Goal: Information Seeking & Learning: Learn about a topic

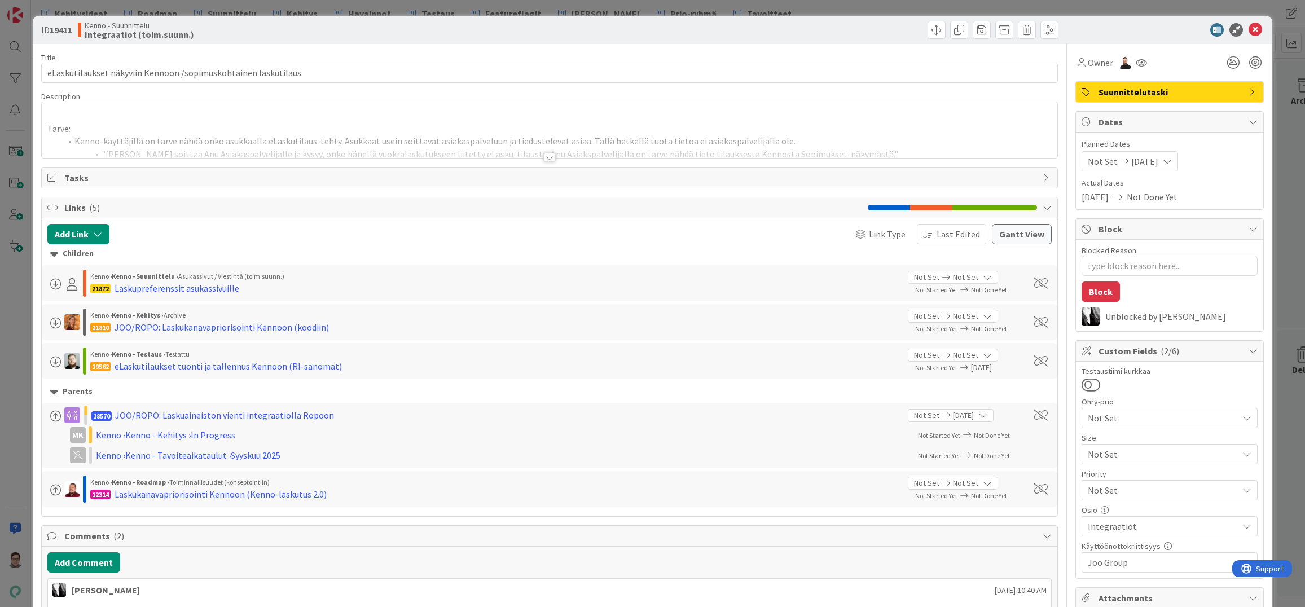
type textarea "x"
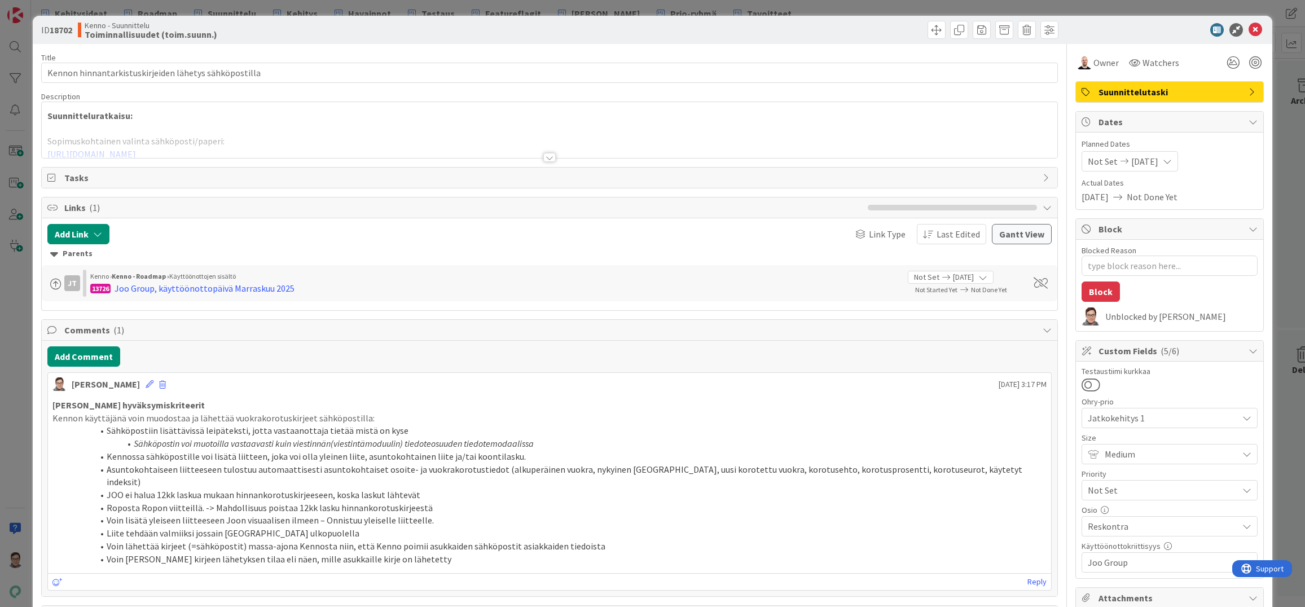
type textarea "x"
click at [1249, 31] on icon at bounding box center [1256, 30] width 14 height 14
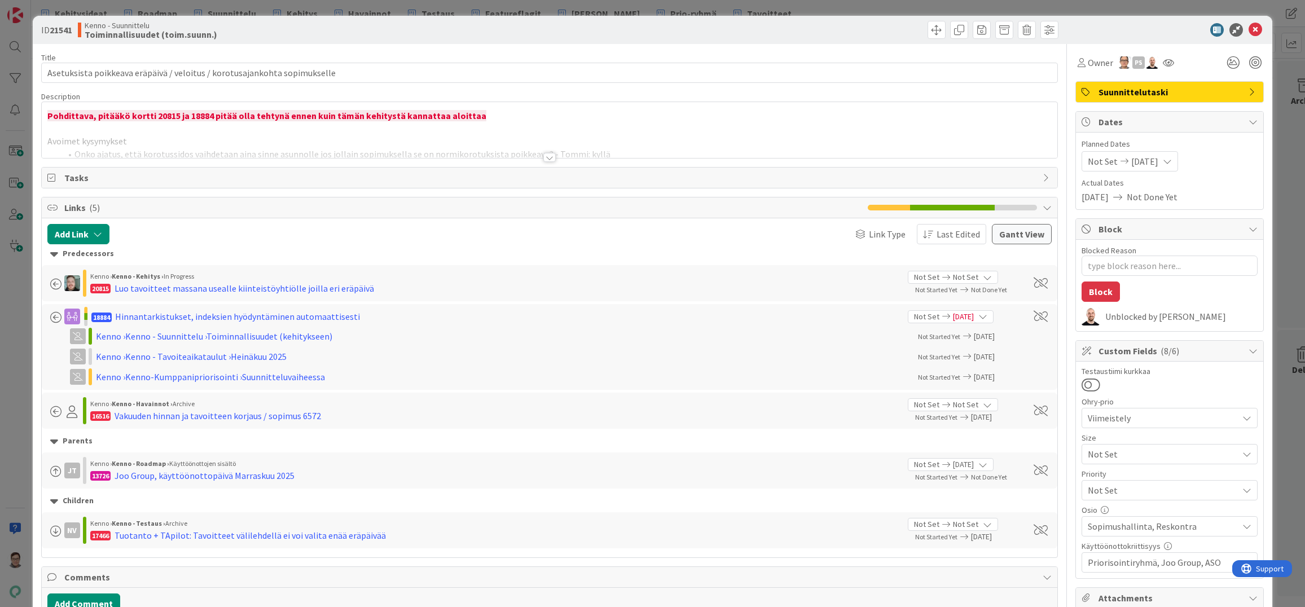
type textarea "x"
click at [1249, 33] on icon at bounding box center [1256, 30] width 14 height 14
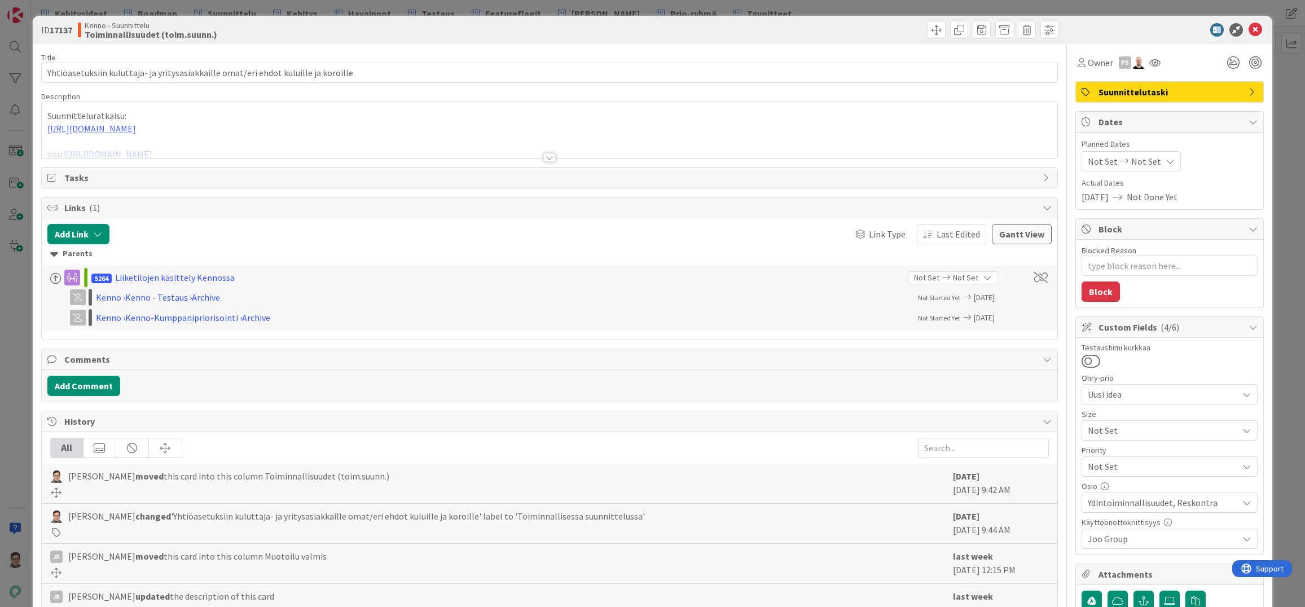
type textarea "x"
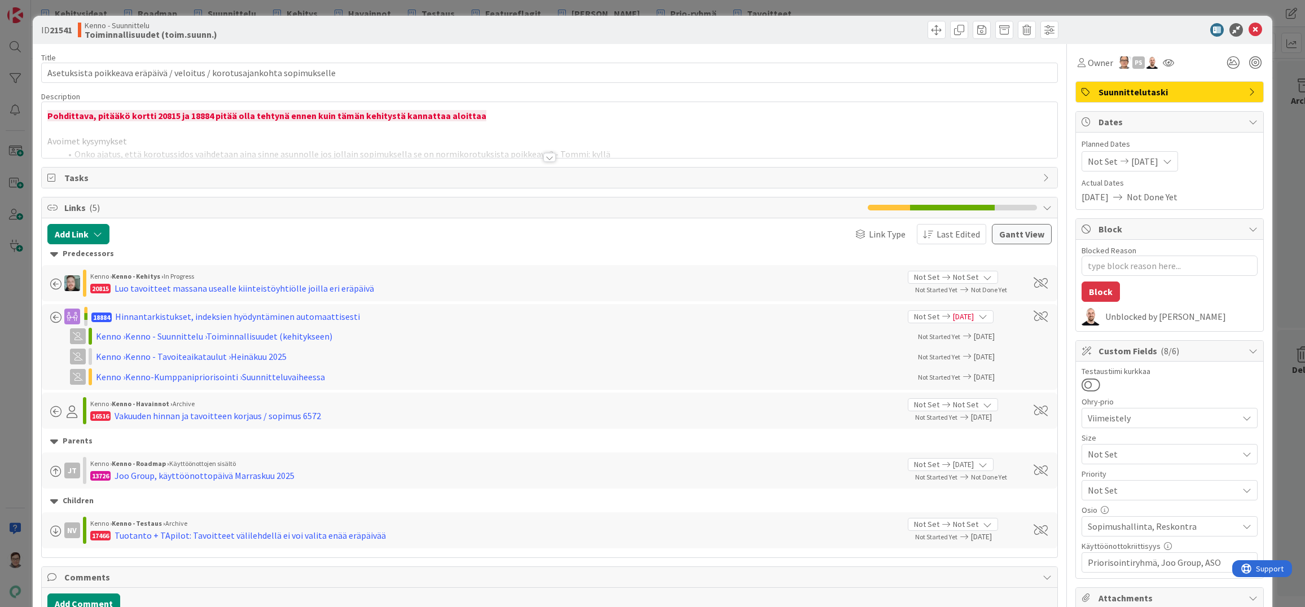
type textarea "x"
click at [1249, 30] on icon at bounding box center [1256, 30] width 14 height 14
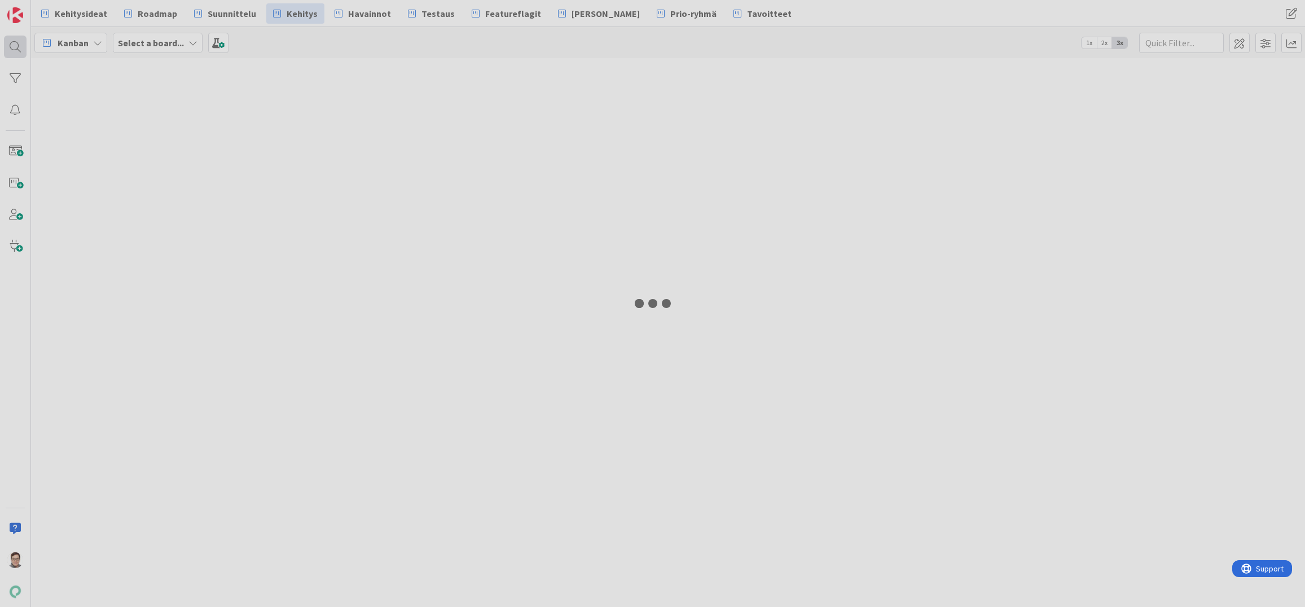
click at [13, 45] on div at bounding box center [15, 47] width 23 height 23
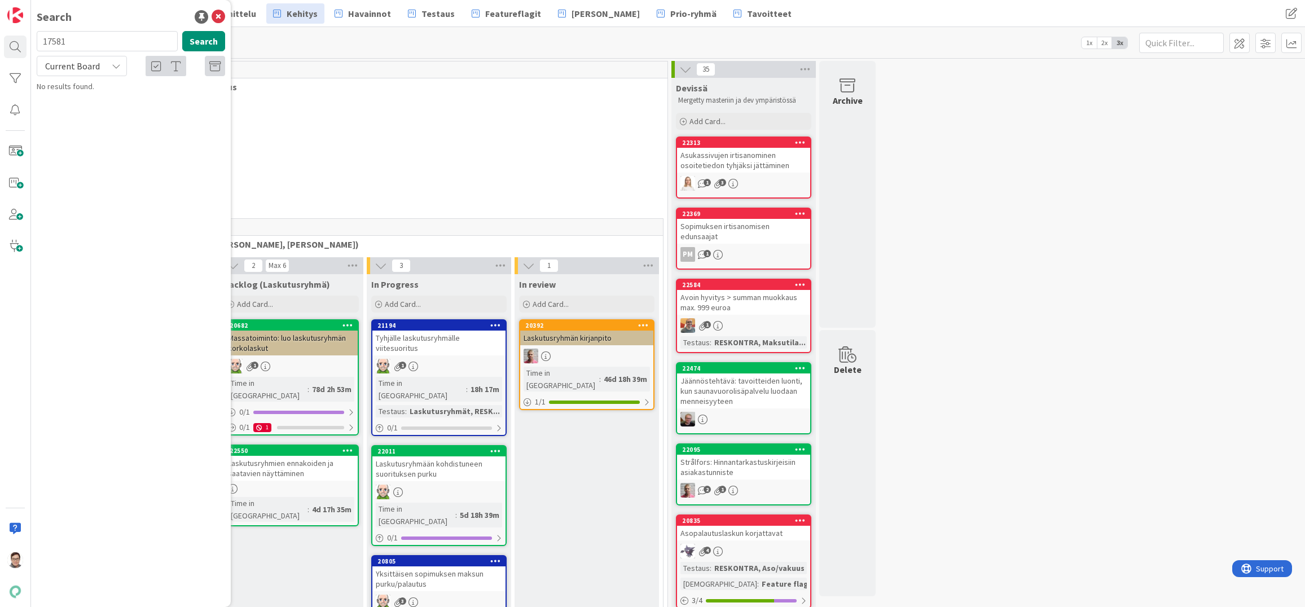
type input "17581"
click at [85, 65] on span "Current Board" at bounding box center [72, 65] width 55 height 11
click at [87, 112] on span "All Boards" at bounding box center [101, 112] width 117 height 17
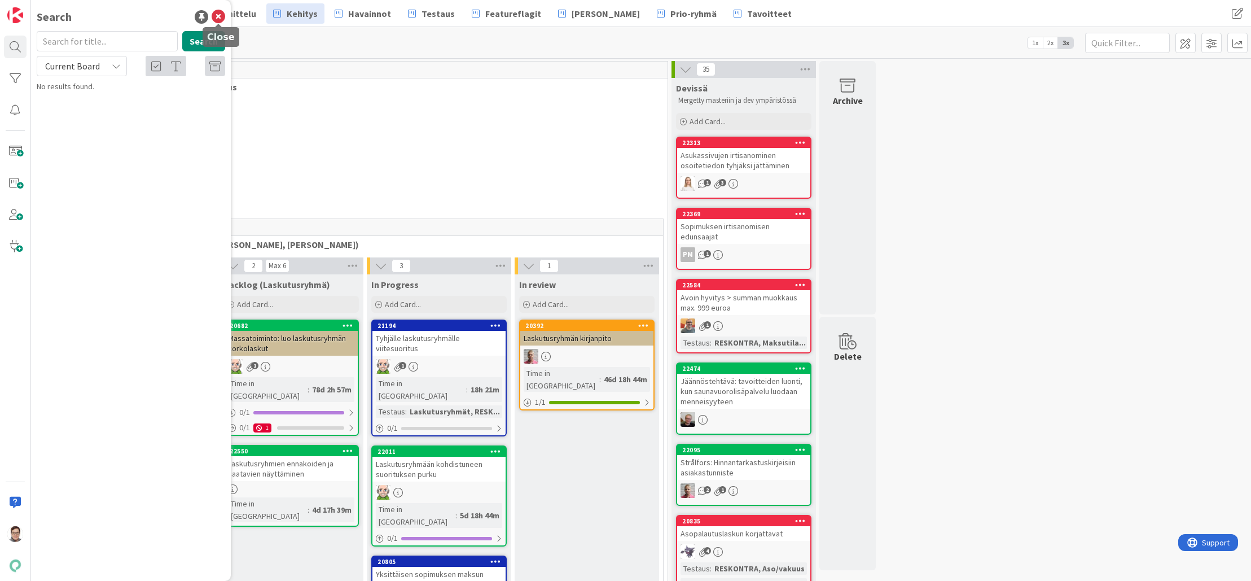
click at [220, 15] on icon at bounding box center [219, 17] width 14 height 14
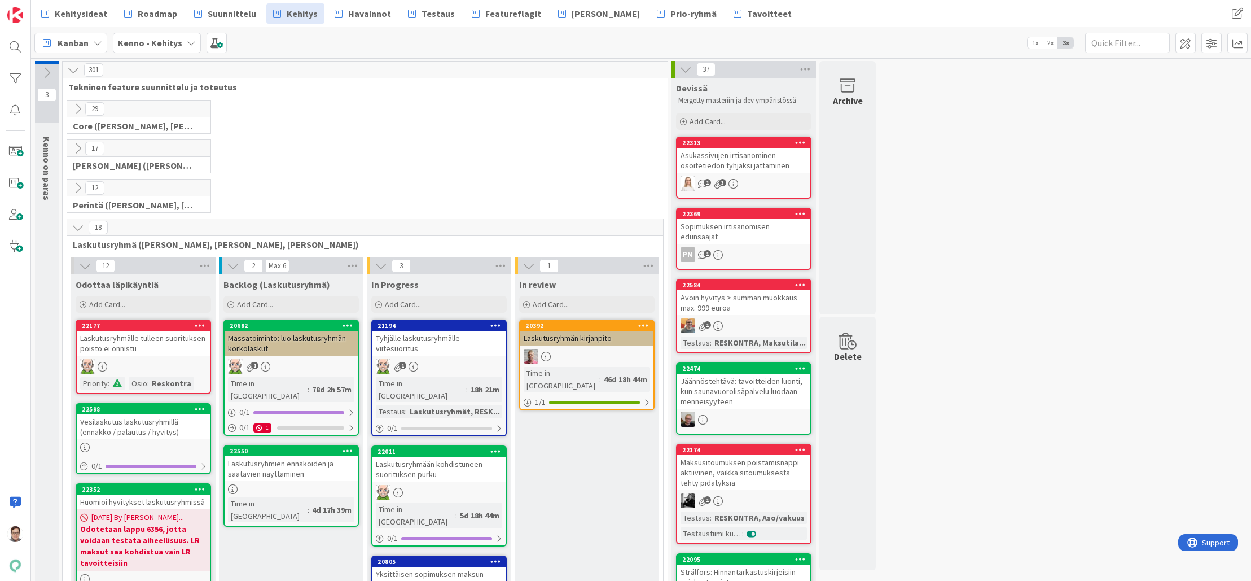
drag, startPoint x: 571, startPoint y: 572, endPoint x: 571, endPoint y: 579, distance: 6.2
click at [671, 10] on span "Prio-ryhmä" at bounding box center [694, 14] width 46 height 14
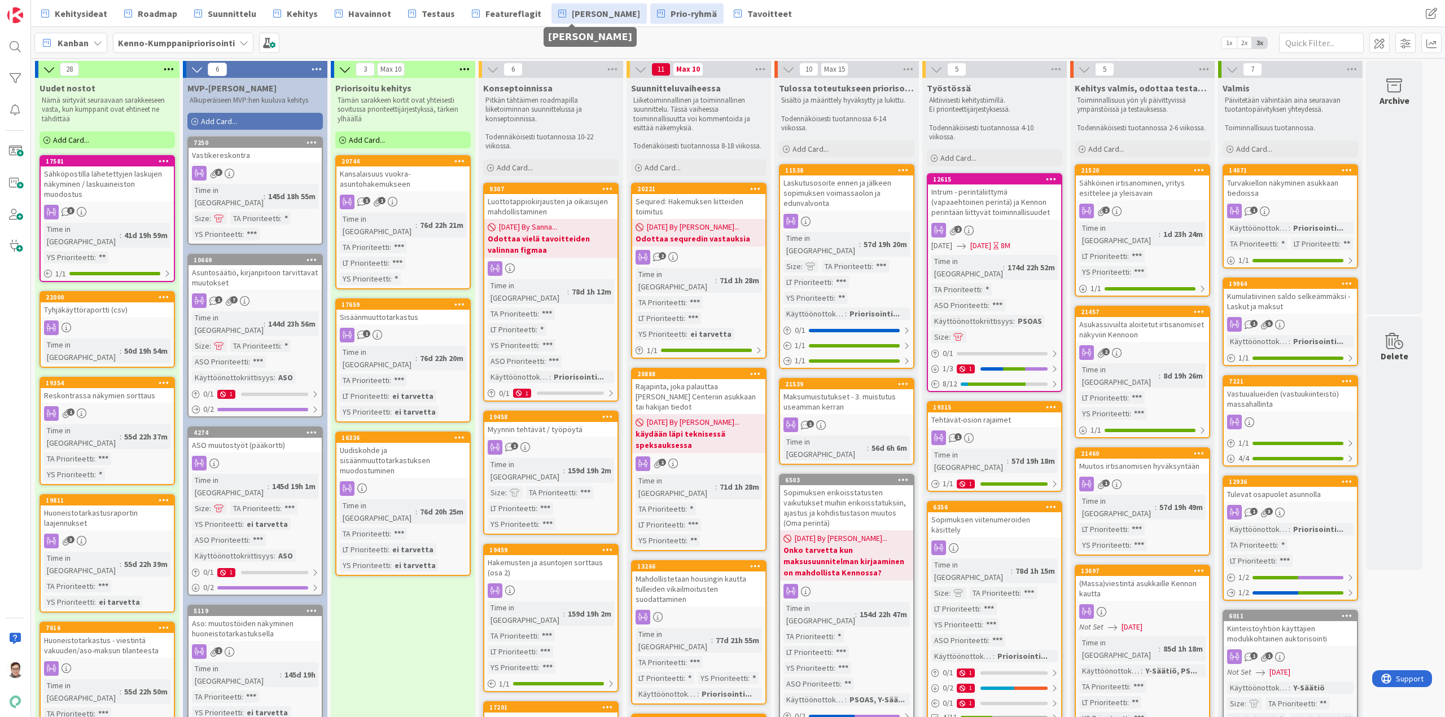
click at [581, 14] on span "[PERSON_NAME]" at bounding box center [606, 14] width 68 height 14
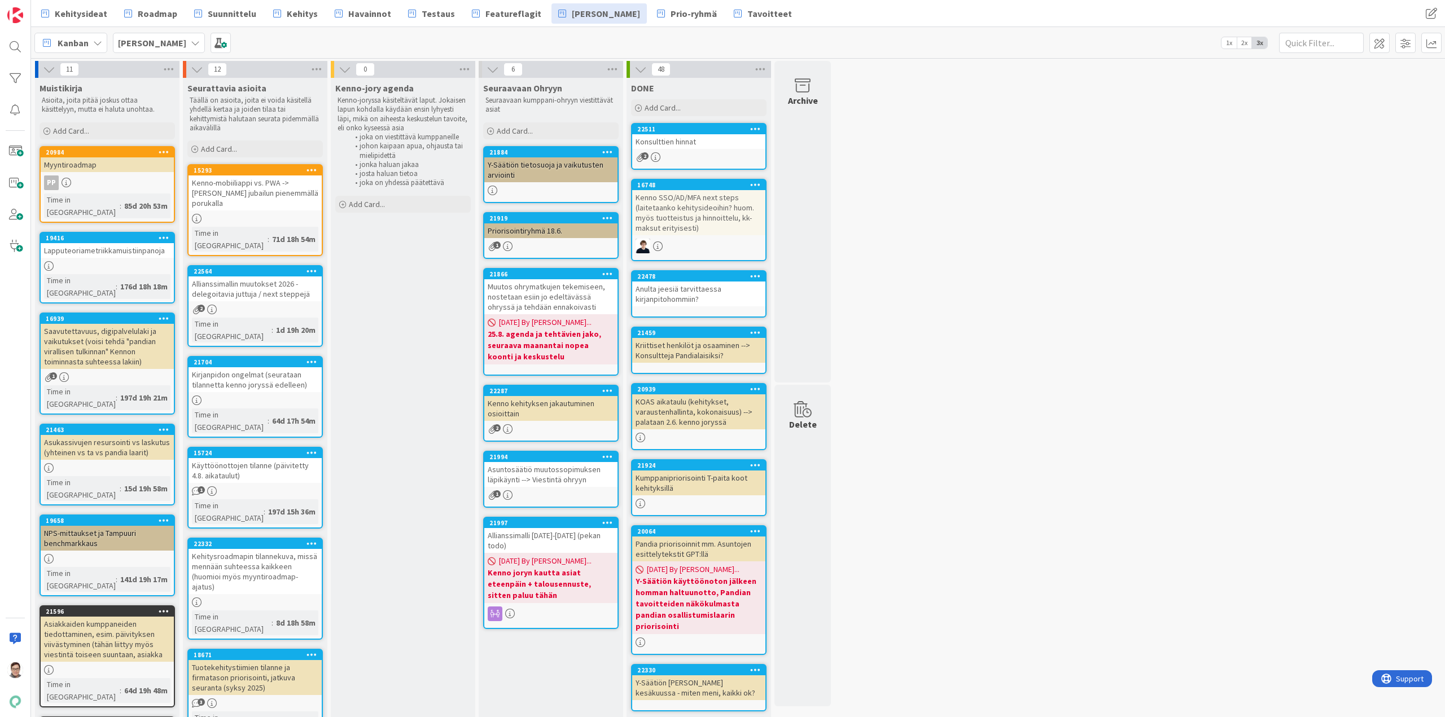
click at [570, 555] on span "08/11/2025 By Pekka..." at bounding box center [545, 561] width 93 height 12
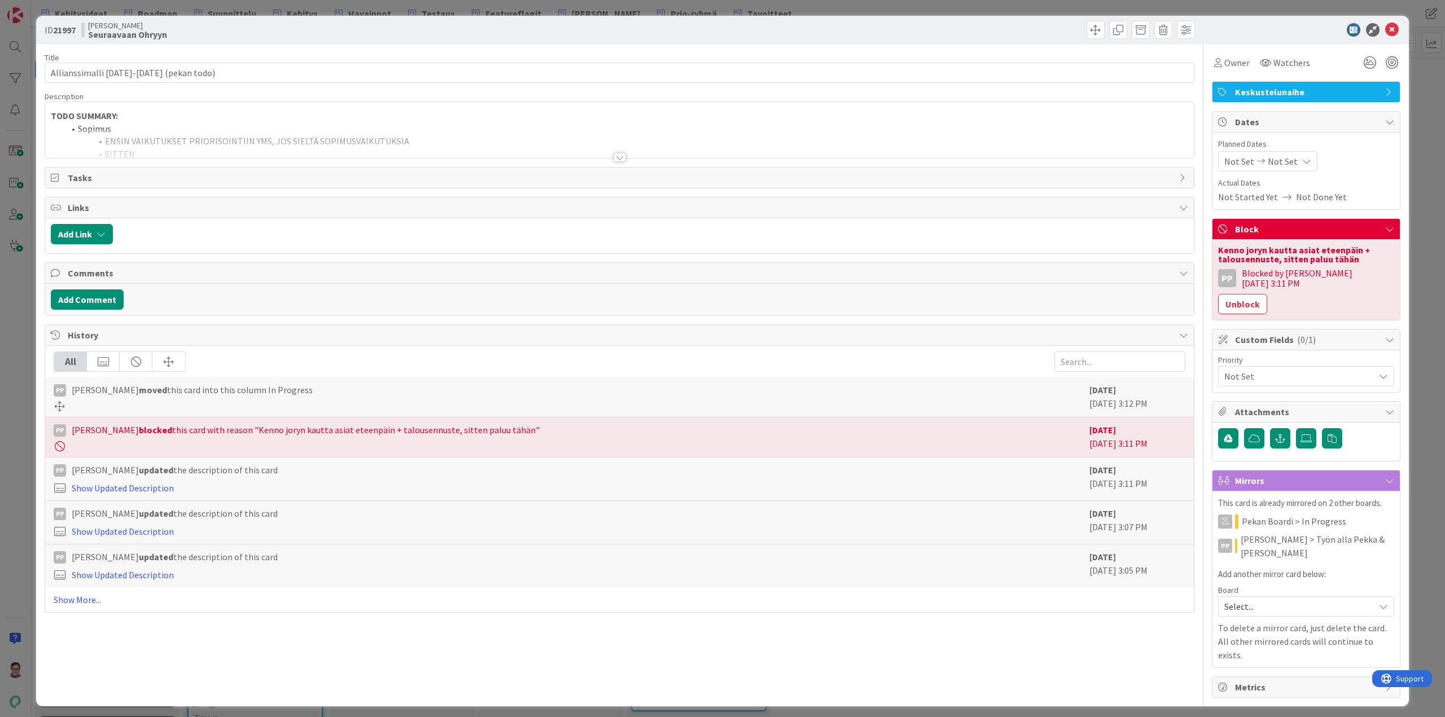
click at [620, 150] on div at bounding box center [619, 143] width 1149 height 29
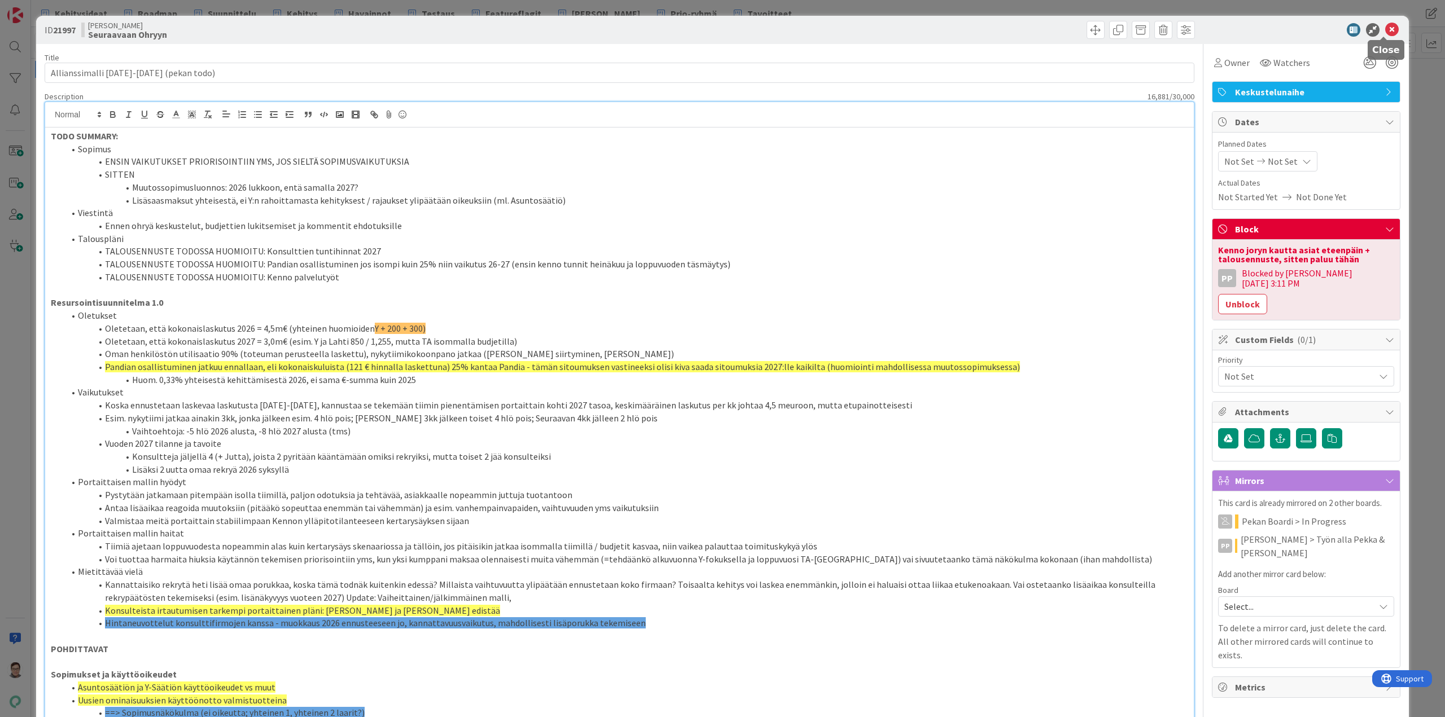
click at [1251, 26] on icon at bounding box center [1392, 30] width 14 height 14
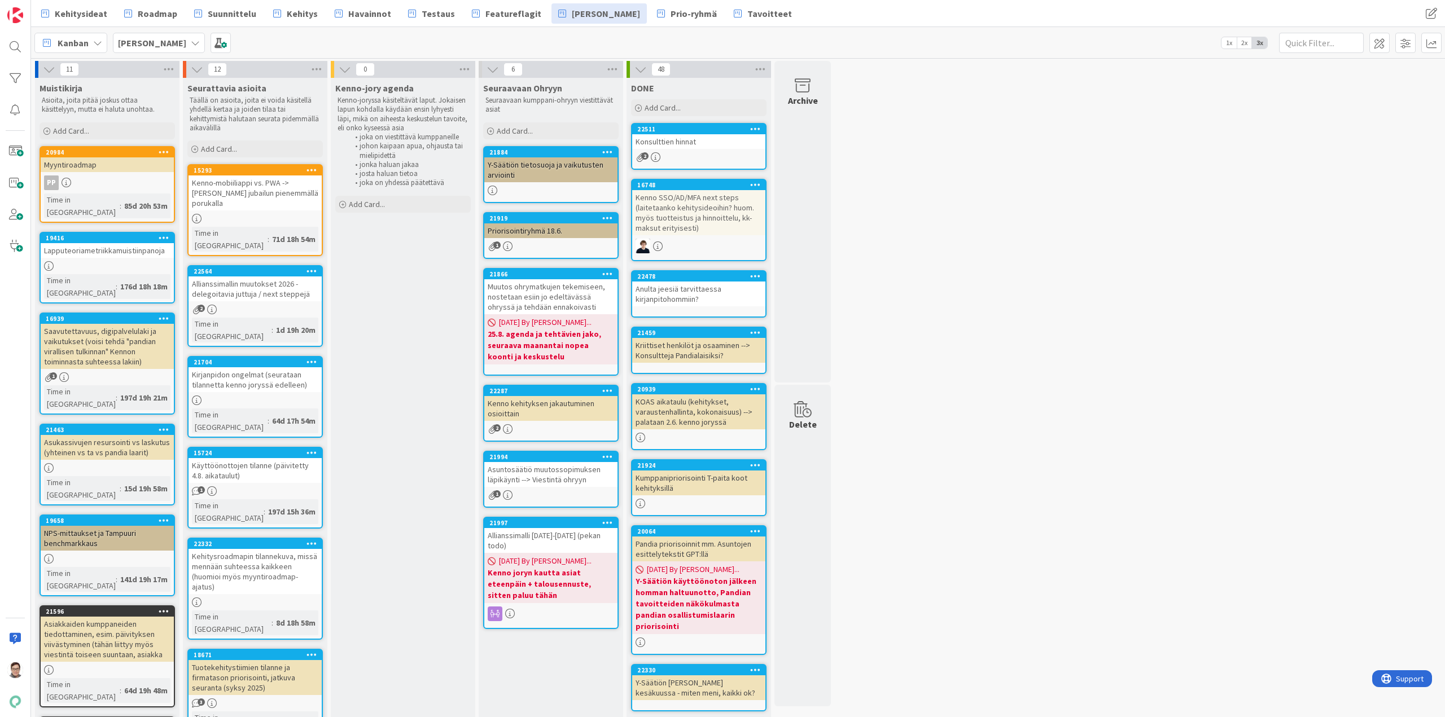
click at [265, 277] on div "Allianssimallin muutokset 2026 - delegoitavia juttuja / next steppejä" at bounding box center [255, 289] width 133 height 25
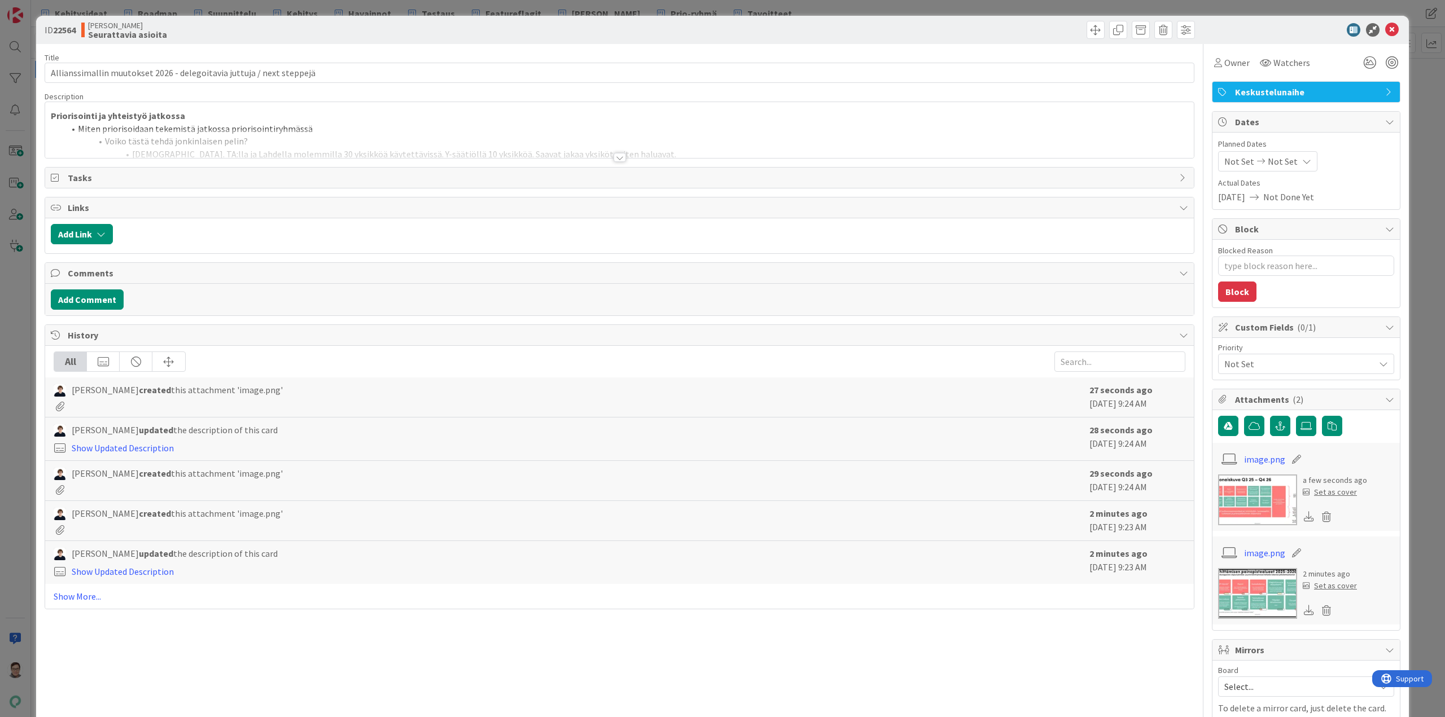
click at [617, 150] on div at bounding box center [619, 143] width 1149 height 29
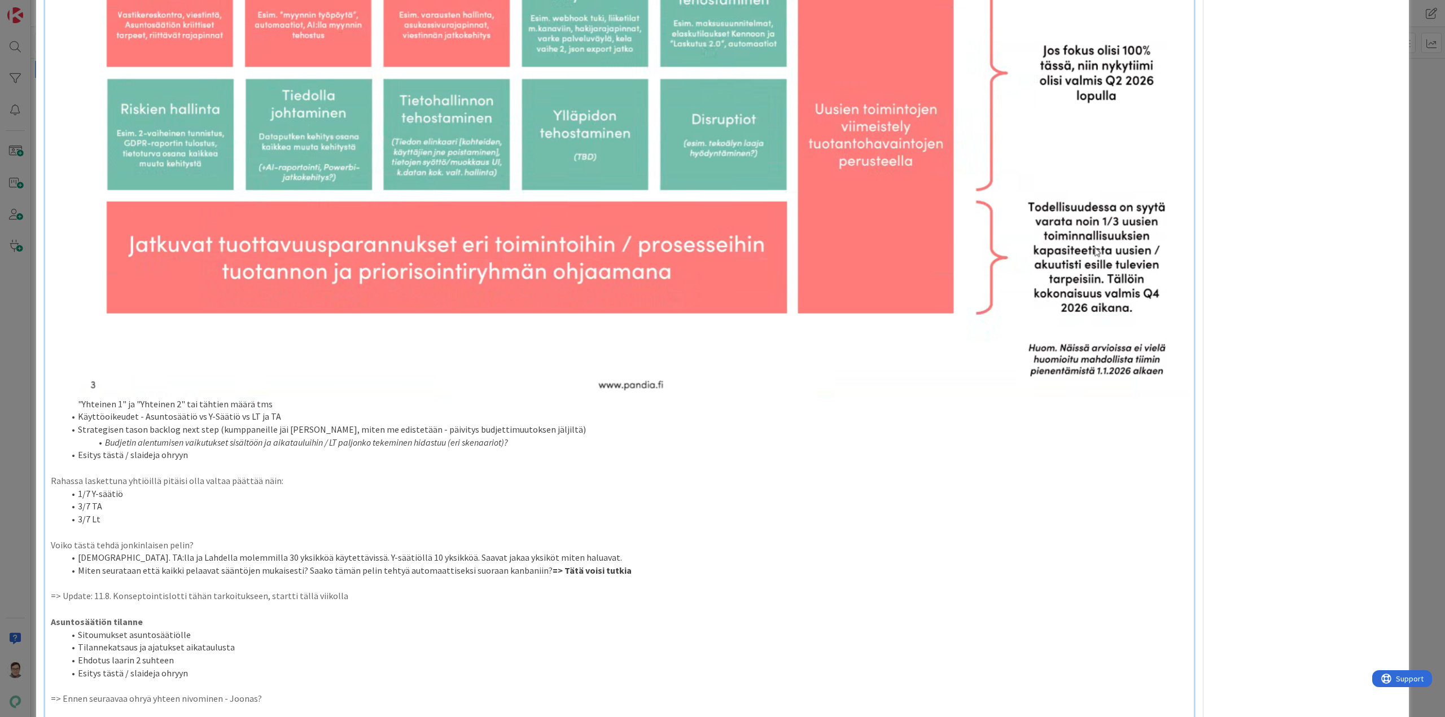
scroll to position [959, 0]
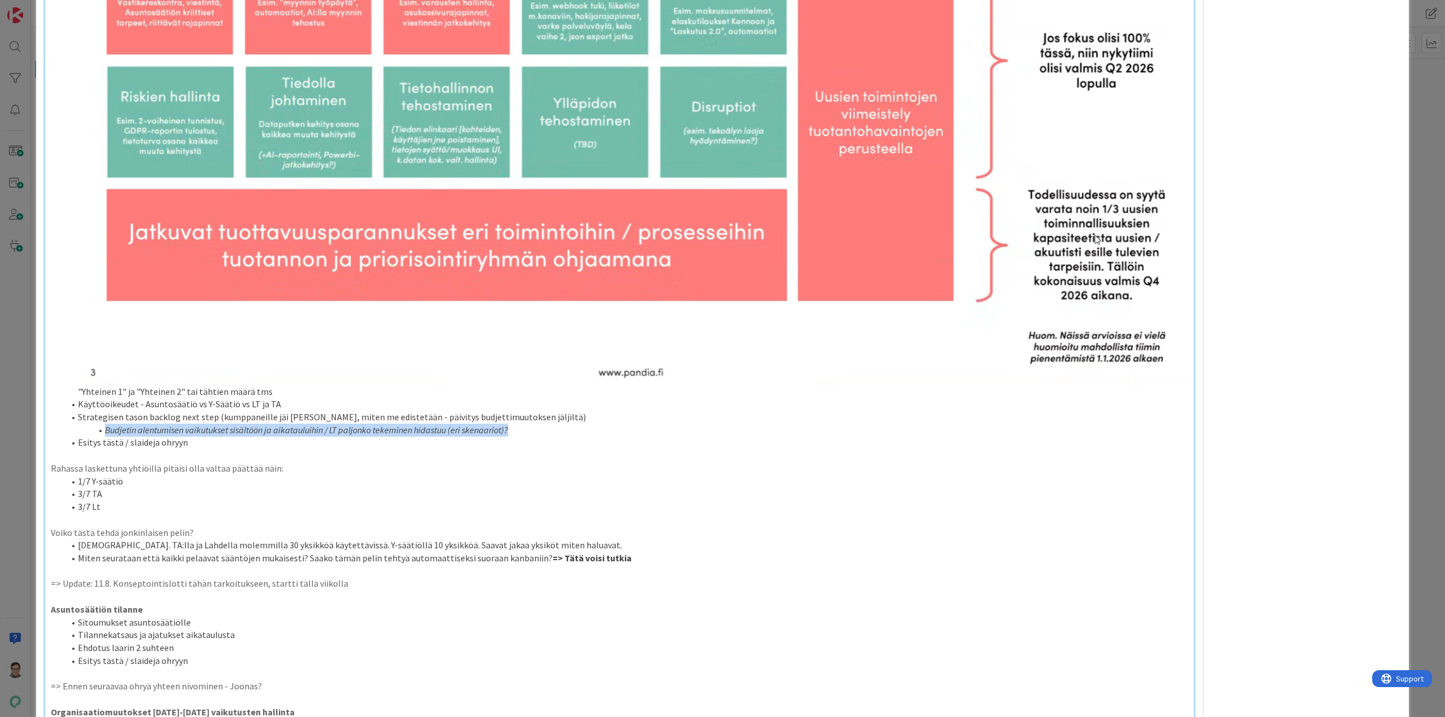
drag, startPoint x: 105, startPoint y: 423, endPoint x: 512, endPoint y: 422, distance: 407.5
click at [512, 424] on li "Budjetin alentumisen vaikutukset sisältöön ja aikatauluihin / LT paljonko tekem…" at bounding box center [626, 430] width 1124 height 13
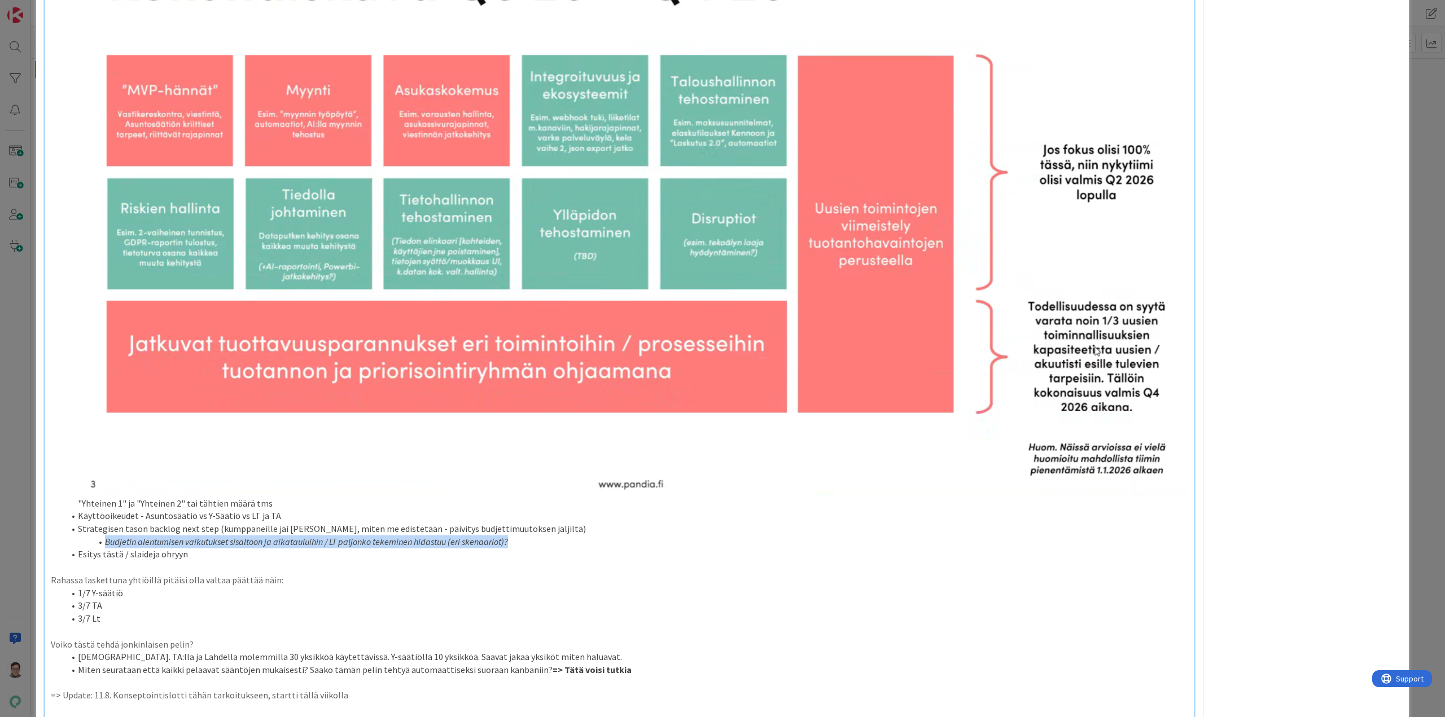
scroll to position [847, 0]
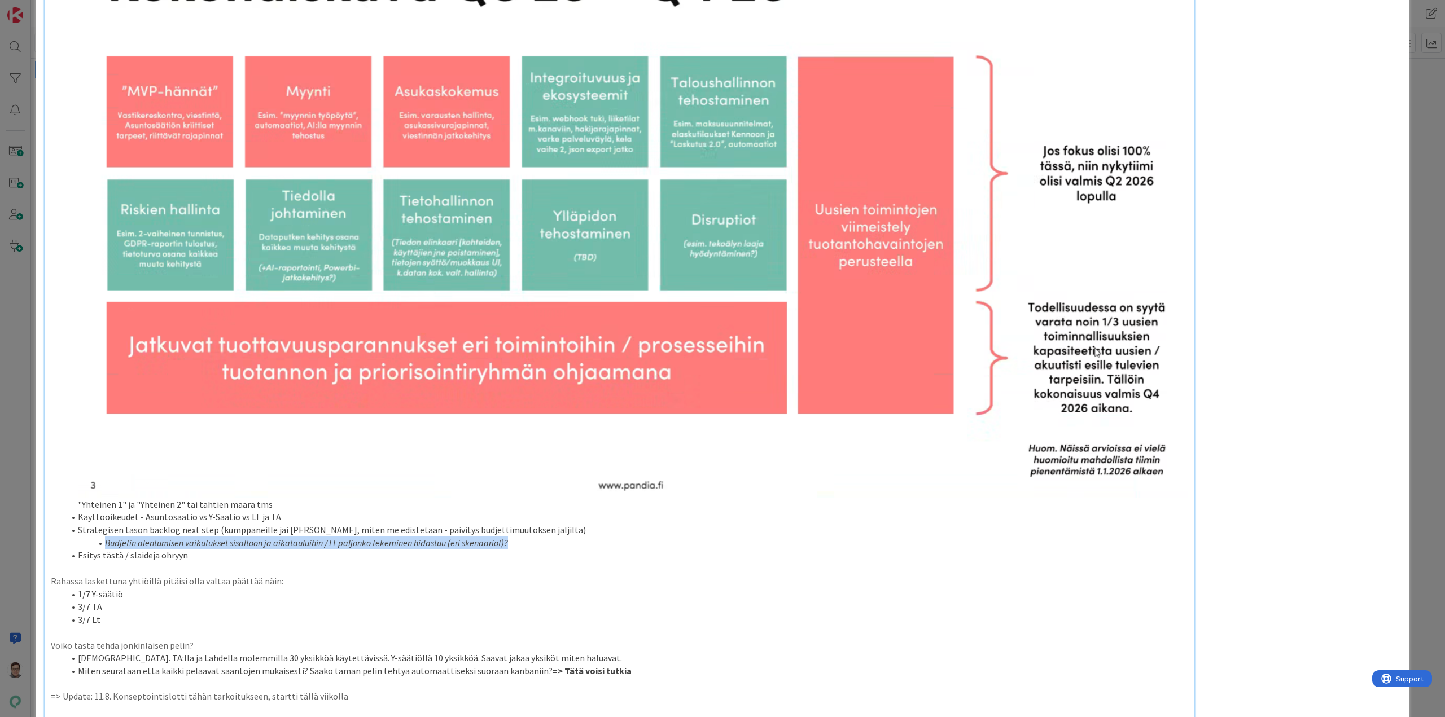
drag, startPoint x: 97, startPoint y: 223, endPoint x: 147, endPoint y: 282, distance: 77.7
drag, startPoint x: 147, startPoint y: 282, endPoint x: 470, endPoint y: 207, distance: 331.5
click at [470, 207] on img at bounding box center [633, 214] width 1110 height 567
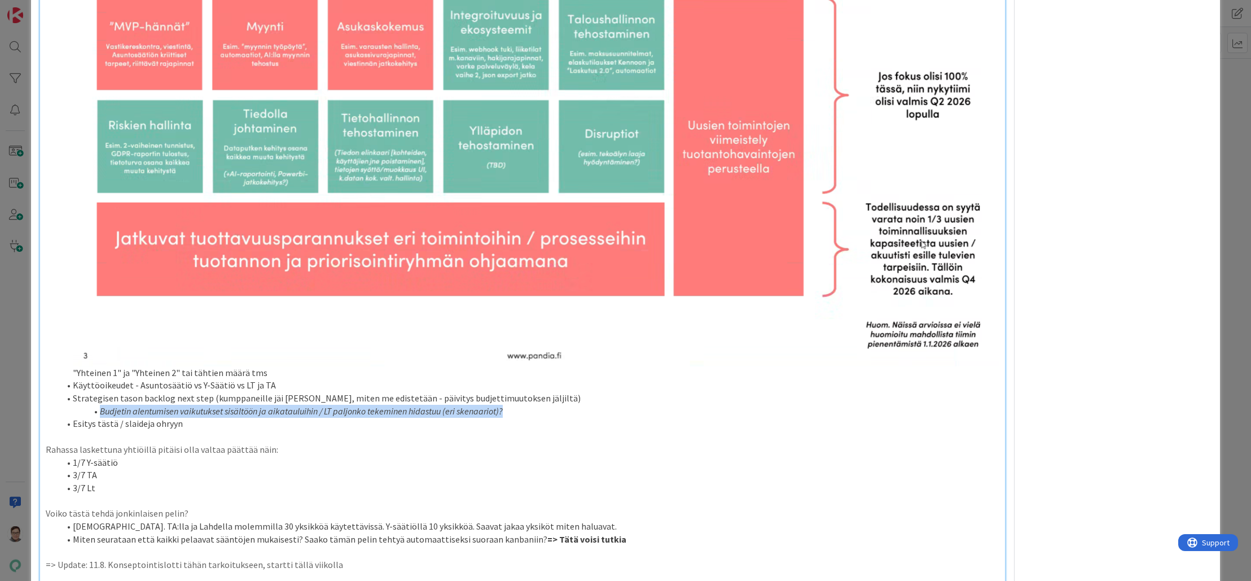
scroll to position [696, 0]
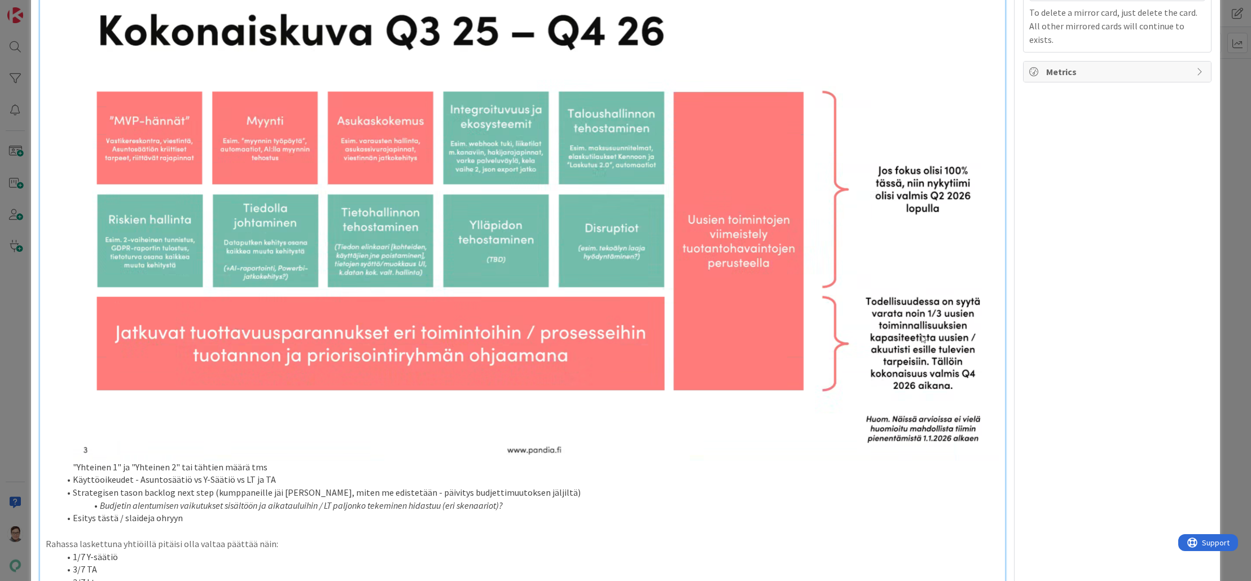
click at [371, 490] on li "Strategisen tason backlog next step (kumppaneille jäi todoja, miten me edistetä…" at bounding box center [529, 492] width 940 height 13
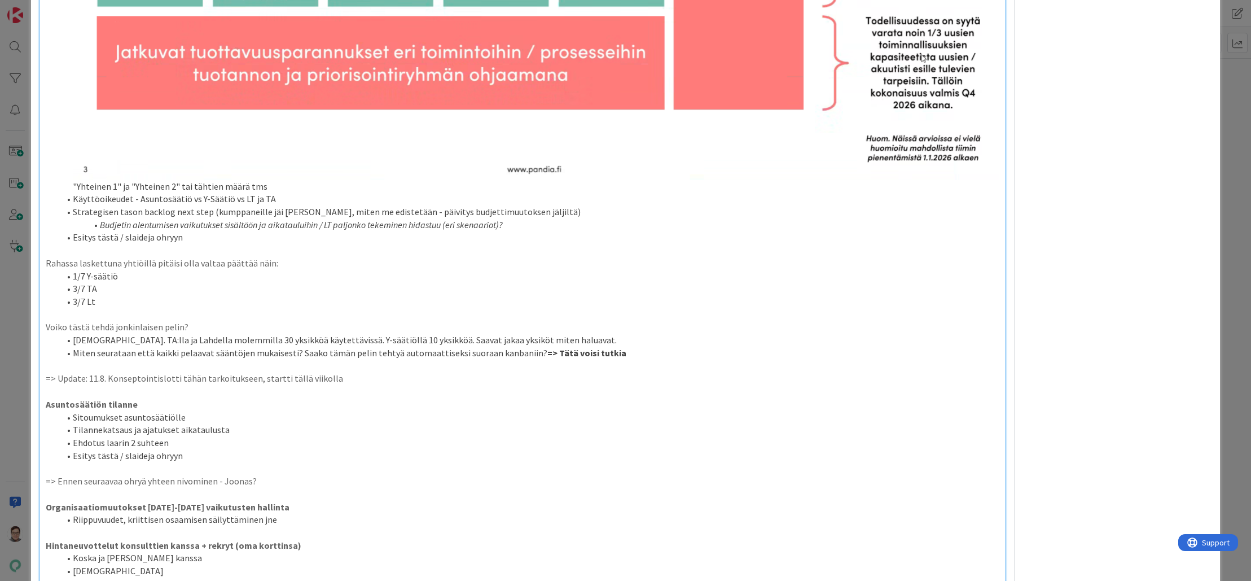
scroll to position [1035, 0]
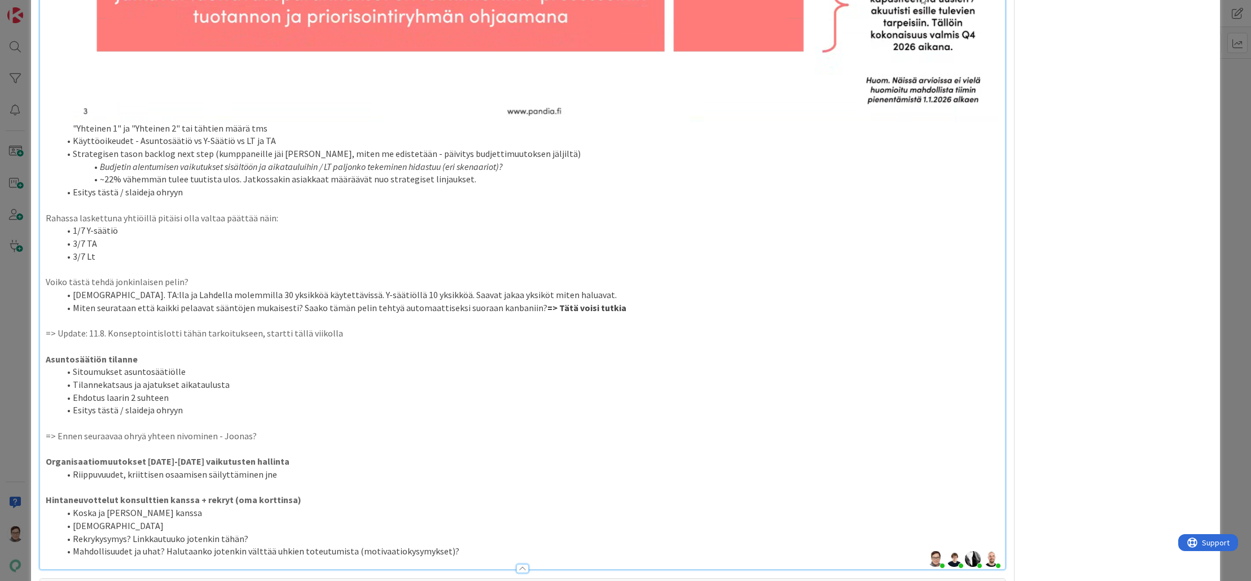
type textarea "x"
click at [102, 535] on li "Rekrykysymys? Linkkautuuko jotenkin tähän?" at bounding box center [529, 538] width 940 height 13
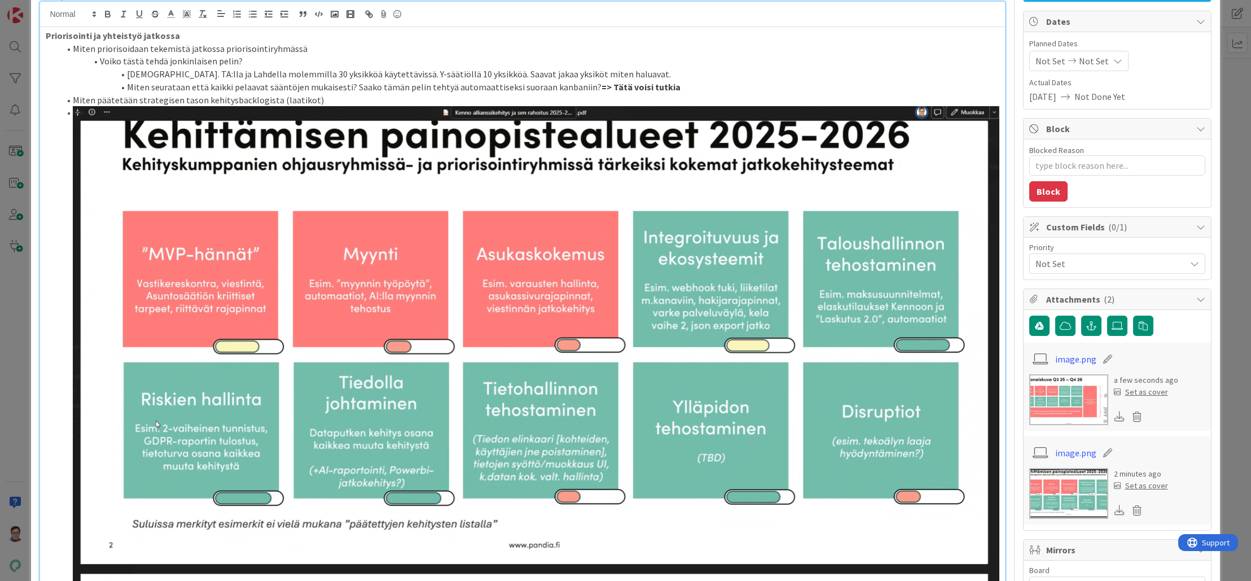
scroll to position [0, 0]
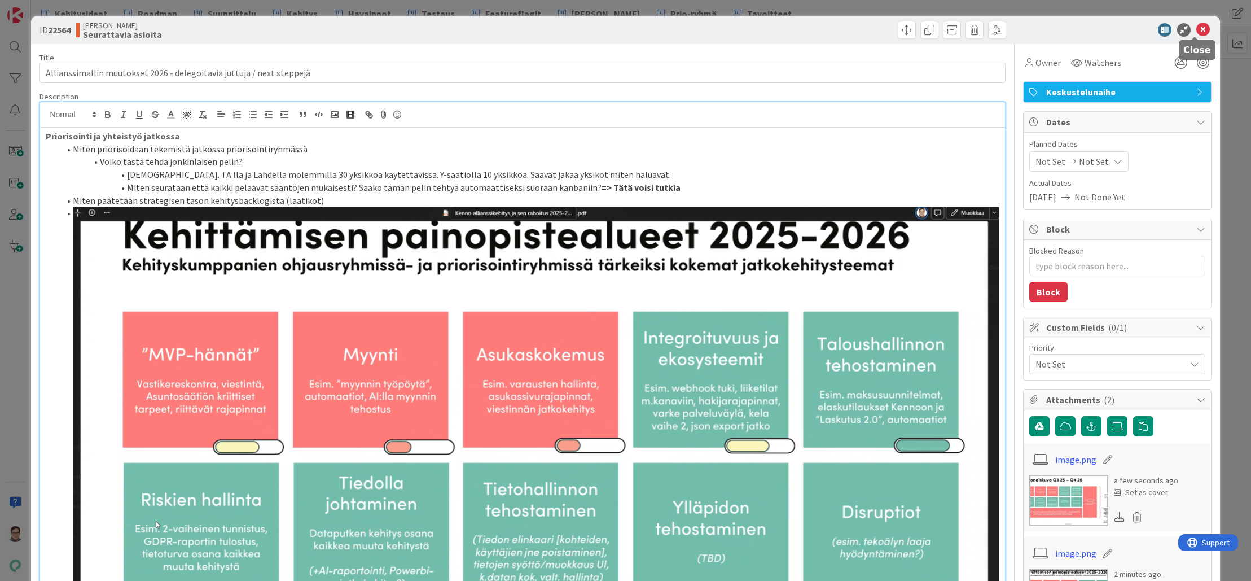
click at [1197, 29] on icon at bounding box center [1204, 30] width 14 height 14
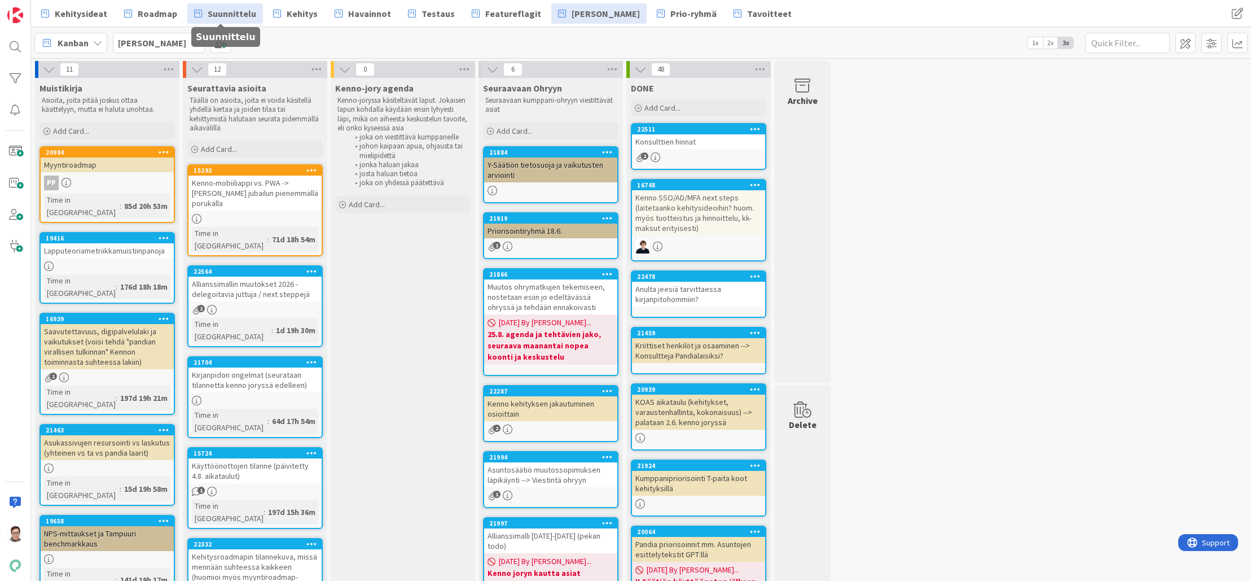
click at [213, 15] on span "Suunnittelu" at bounding box center [232, 14] width 49 height 14
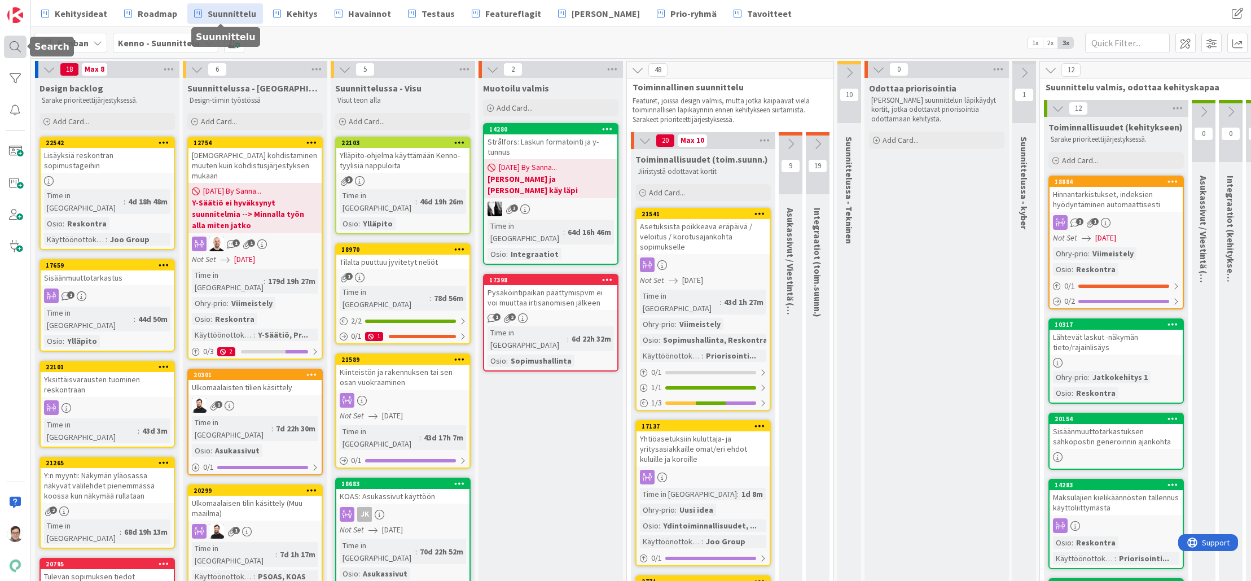
click at [17, 43] on div at bounding box center [15, 47] width 23 height 23
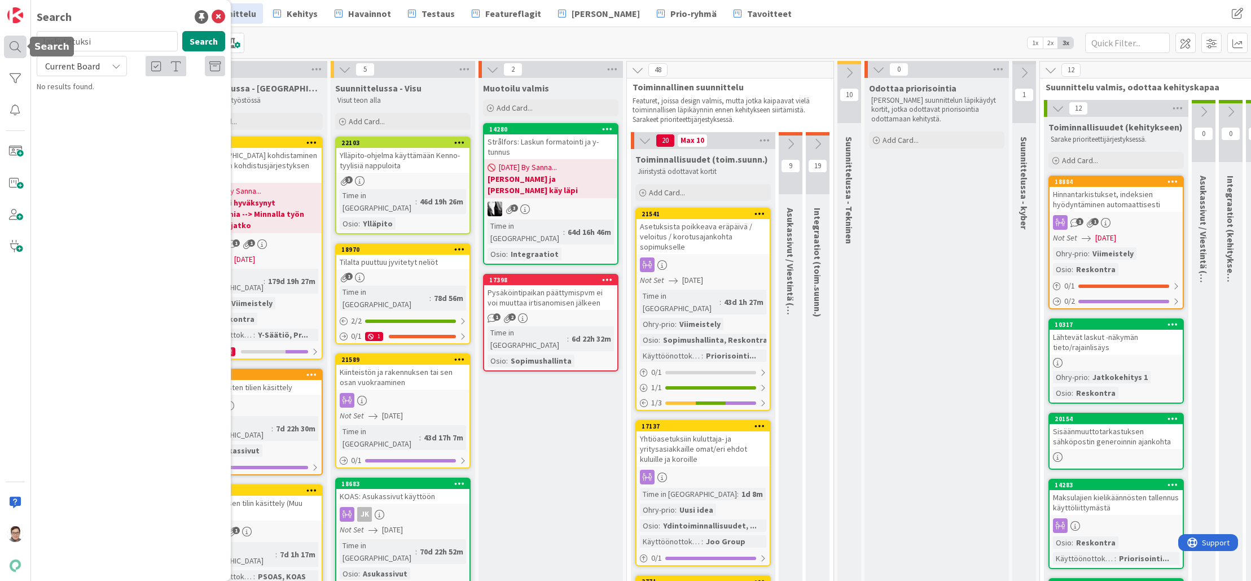
type input "laskutetuksi"
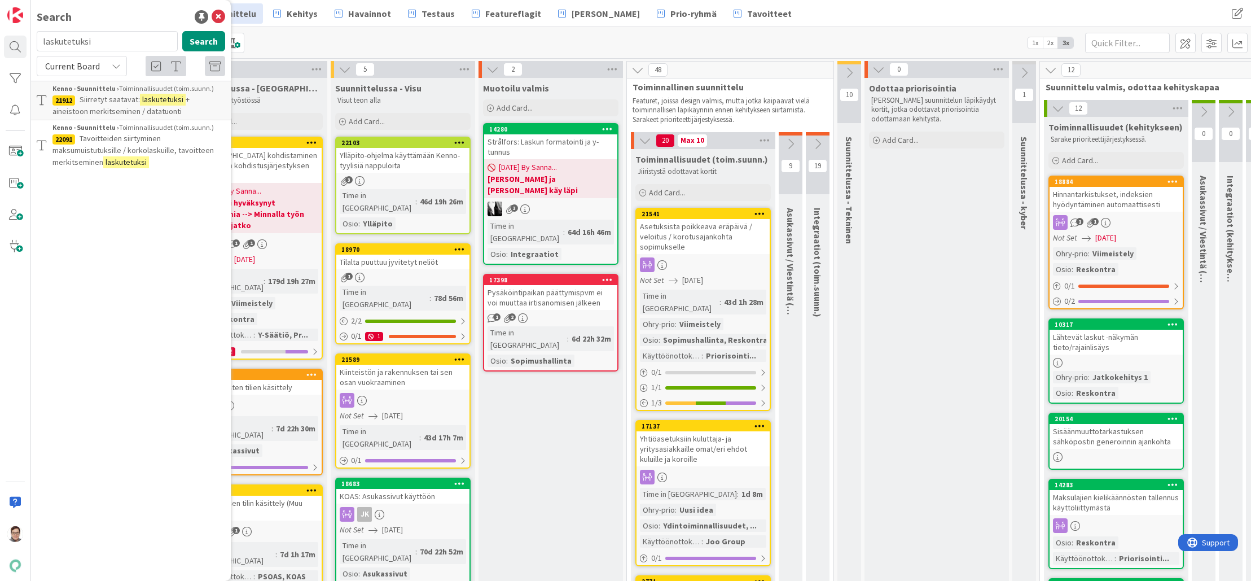
click at [97, 146] on span "Tavoitteiden siirtyminen maksumuistutuksille / korkolaskuille, tavoitteen merki…" at bounding box center [132, 150] width 161 height 34
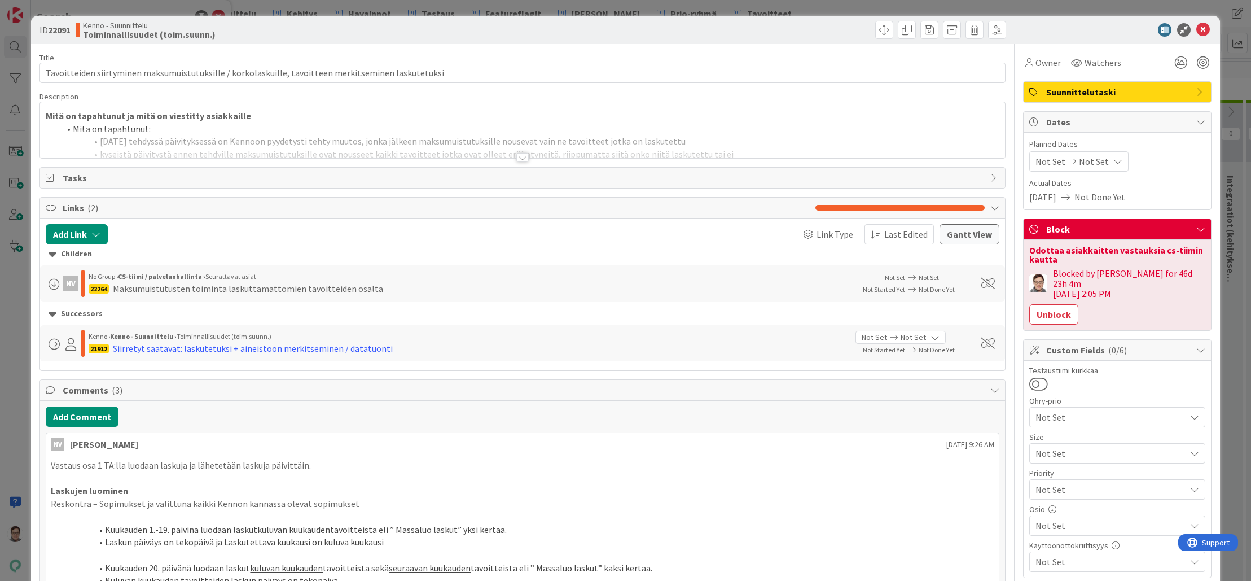
click at [523, 157] on div at bounding box center [522, 157] width 12 height 9
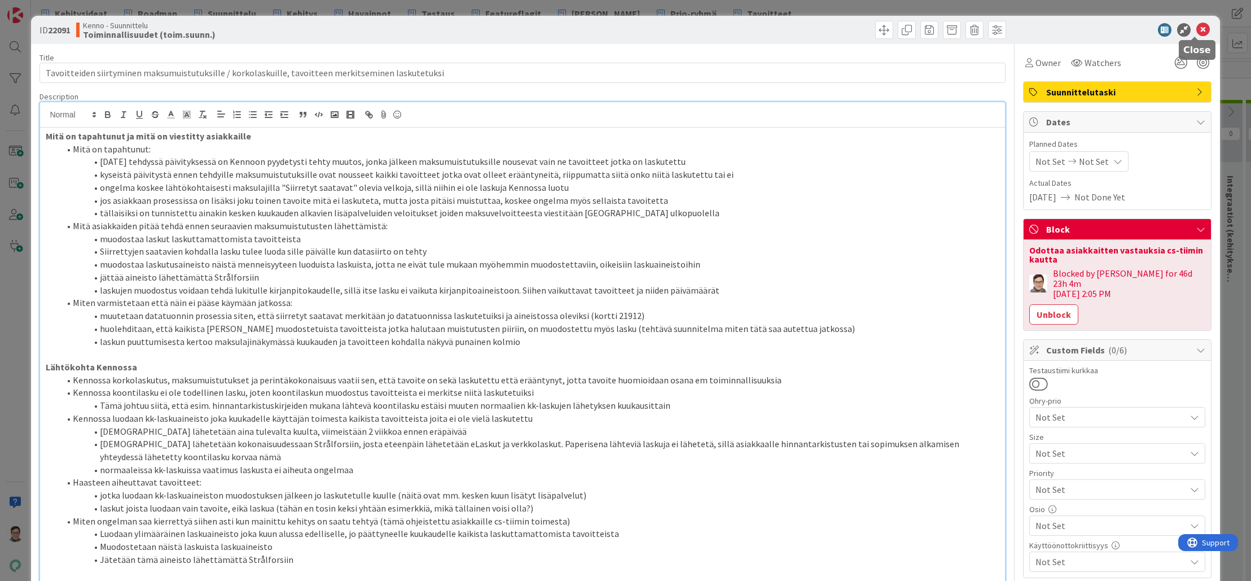
click at [1199, 30] on icon at bounding box center [1204, 30] width 14 height 14
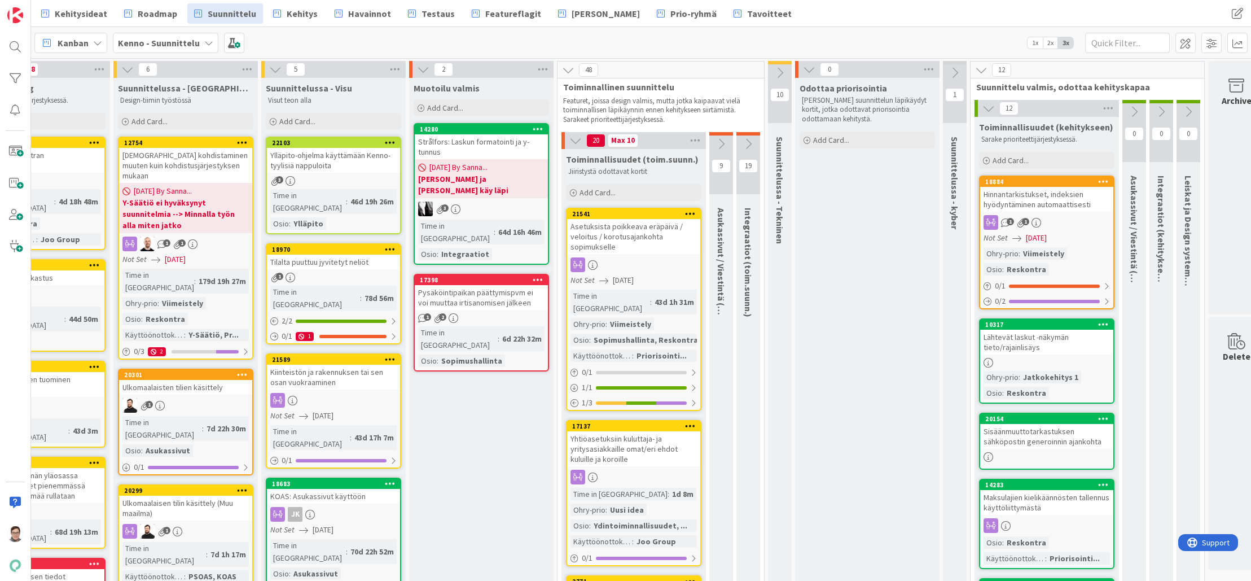
scroll to position [0, 95]
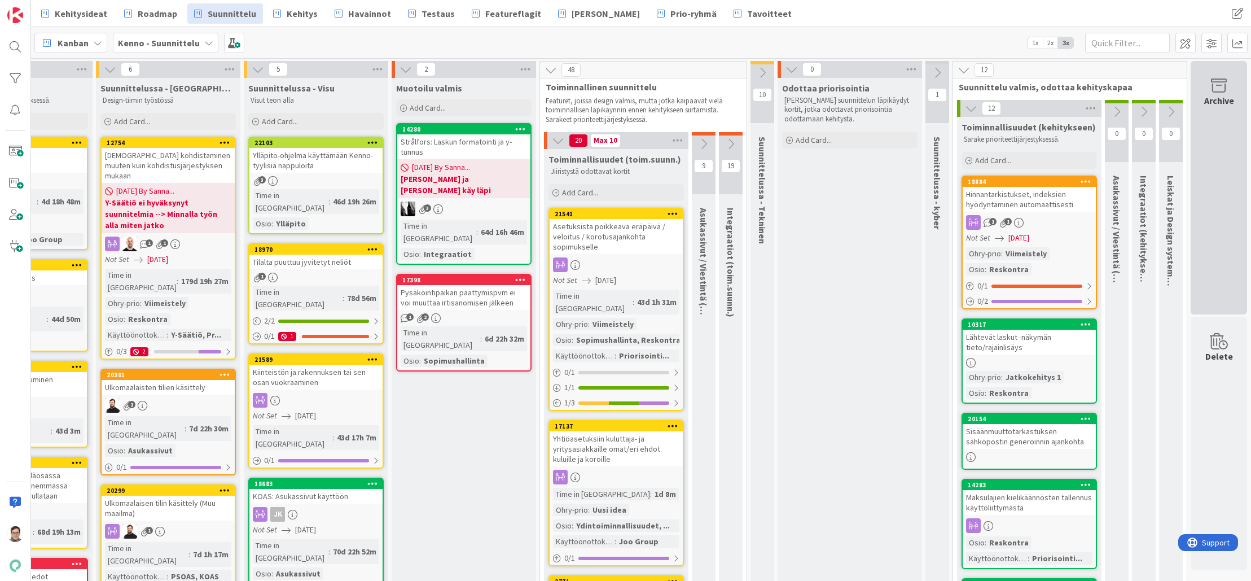
click at [1200, 183] on div "Archive" at bounding box center [1219, 187] width 56 height 253
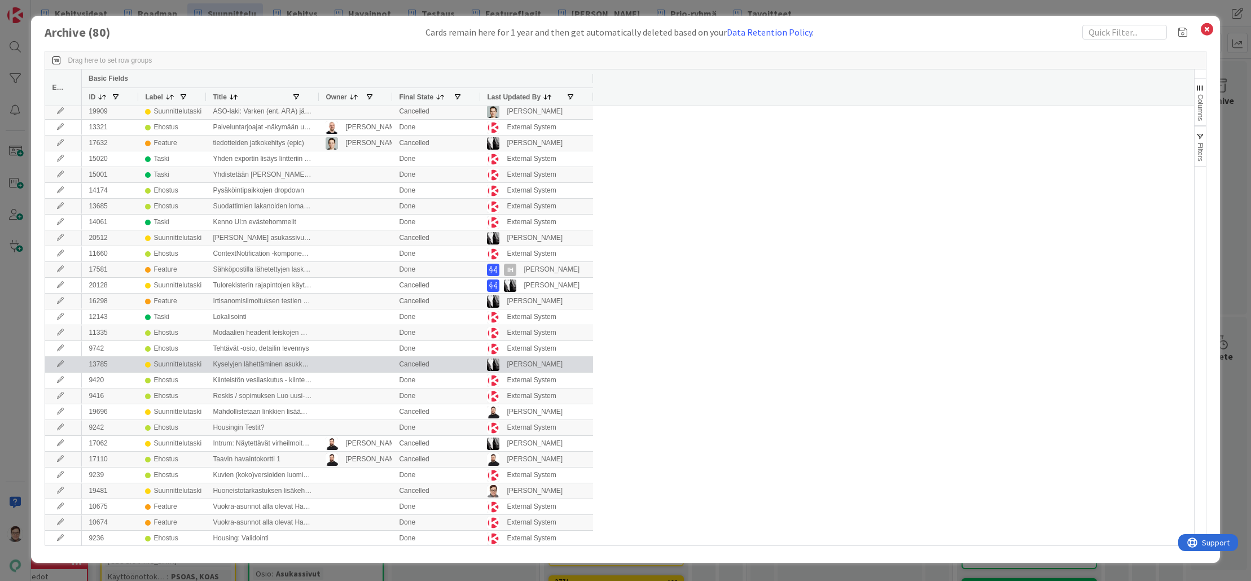
scroll to position [0, 0]
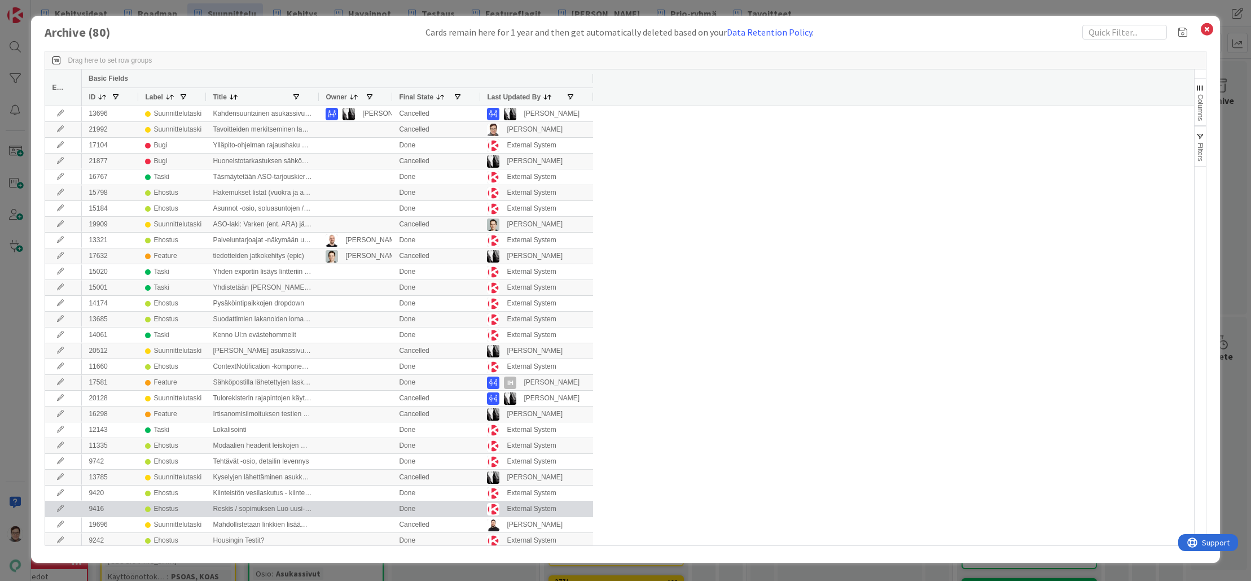
click at [323, 510] on div at bounding box center [355, 508] width 73 height 15
click at [58, 508] on icon at bounding box center [60, 508] width 17 height 7
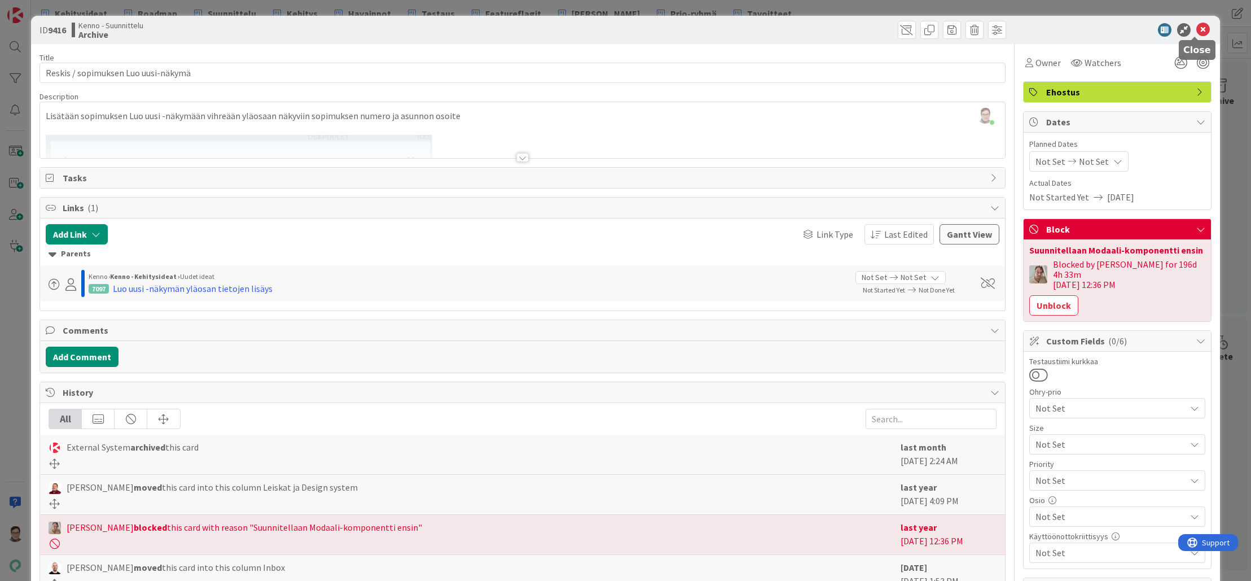
click at [1197, 30] on icon at bounding box center [1204, 30] width 14 height 14
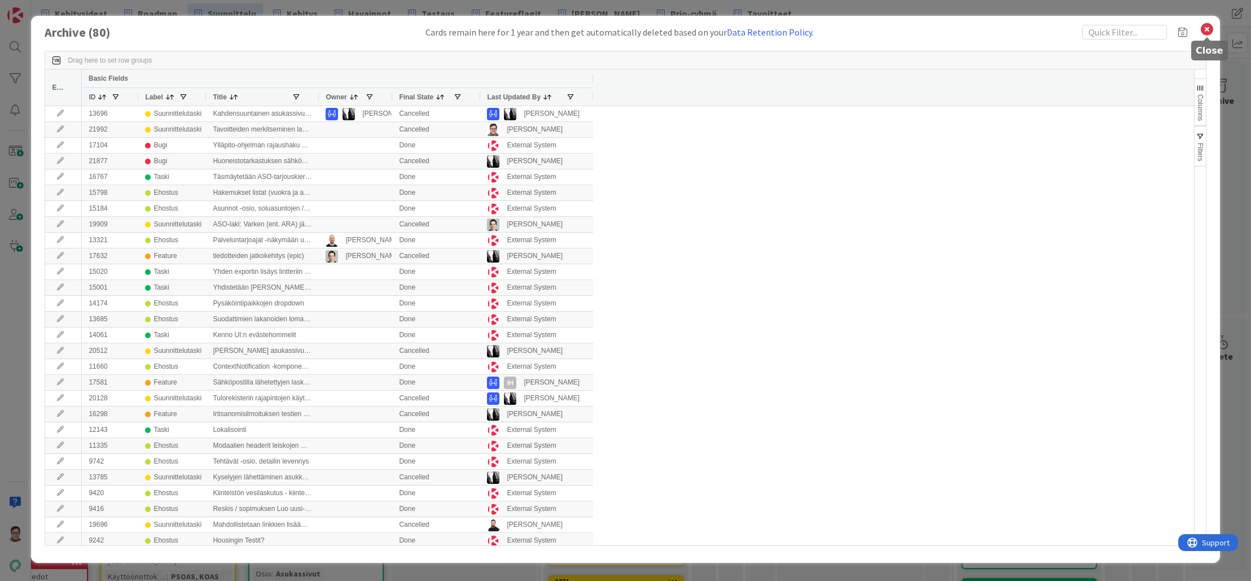
click at [1205, 28] on icon at bounding box center [1207, 29] width 15 height 16
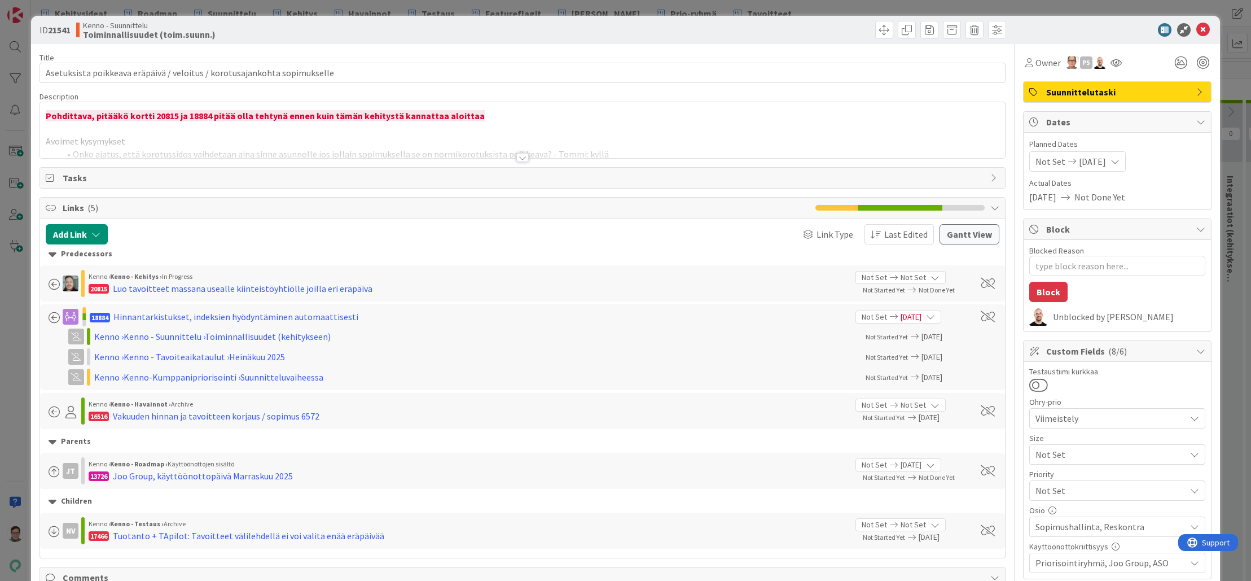
type textarea "x"
click at [518, 156] on div at bounding box center [522, 157] width 12 height 9
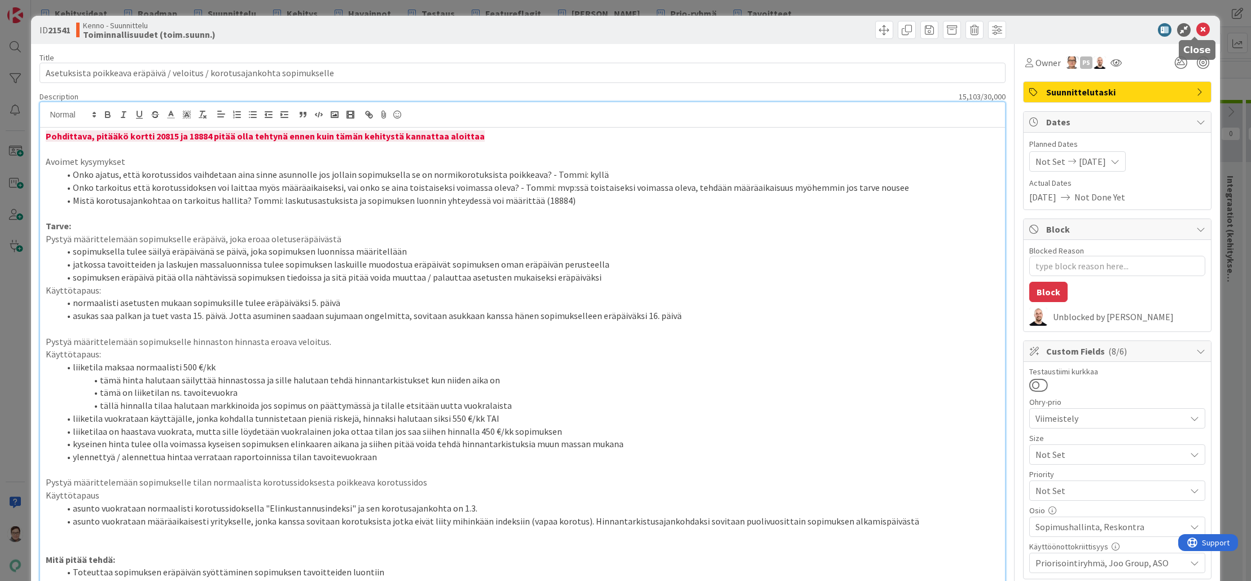
click at [1197, 27] on icon at bounding box center [1204, 30] width 14 height 14
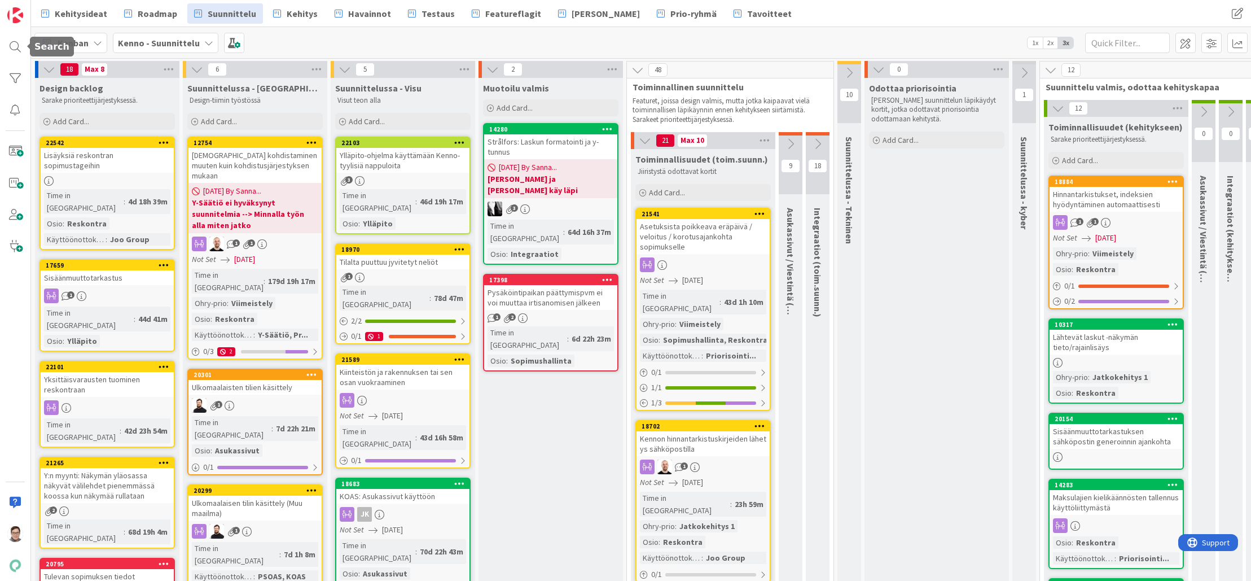
drag, startPoint x: 16, startPoint y: 42, endPoint x: 30, endPoint y: 50, distance: 16.2
click at [16, 42] on div at bounding box center [15, 47] width 23 height 23
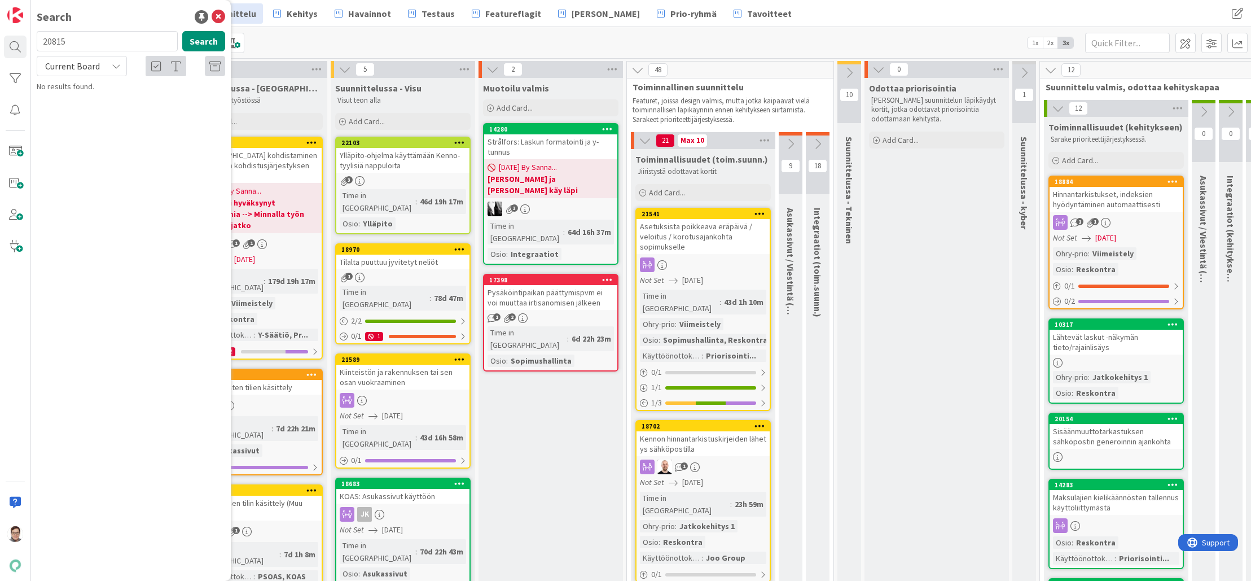
type input "20815"
click at [76, 68] on span "Current Board" at bounding box center [72, 65] width 55 height 11
click at [67, 112] on span "All Boards" at bounding box center [101, 112] width 117 height 17
click at [222, 17] on icon at bounding box center [219, 17] width 14 height 14
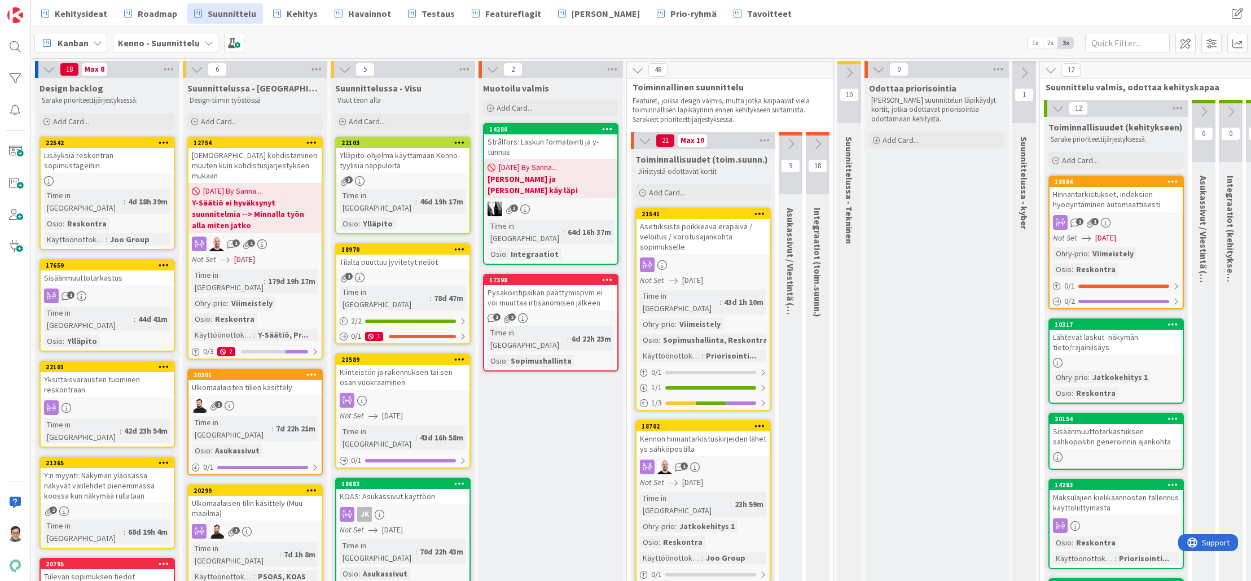
click at [693, 239] on div "Asetuksista poikkeava eräpäivä / veloitus / korotusajankohta sopimukselle" at bounding box center [703, 236] width 133 height 35
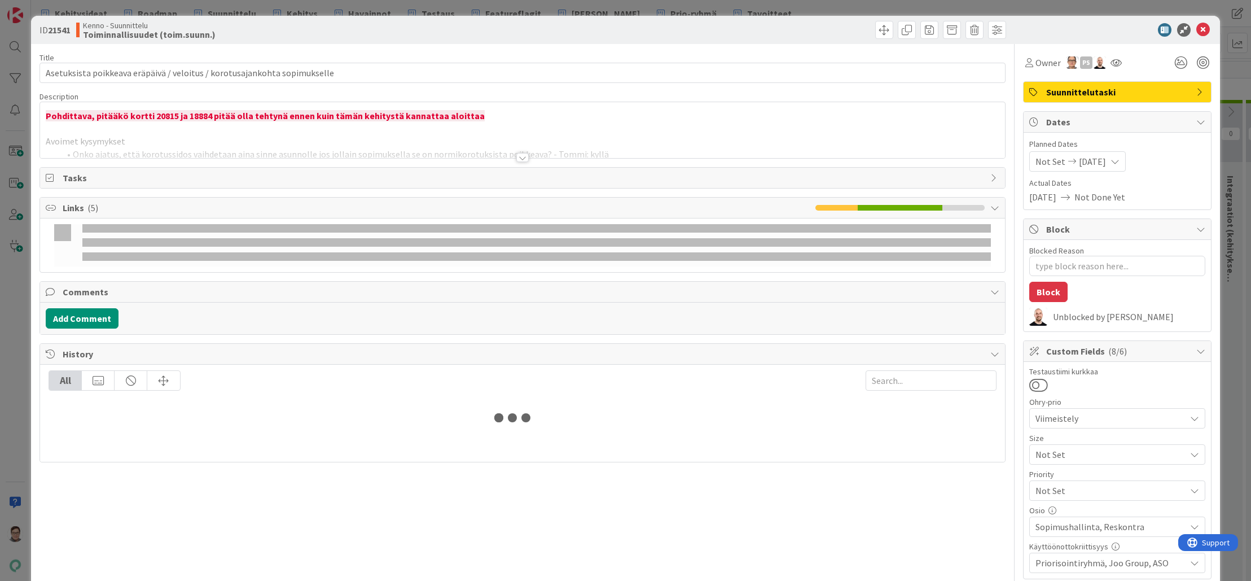
type textarea "x"
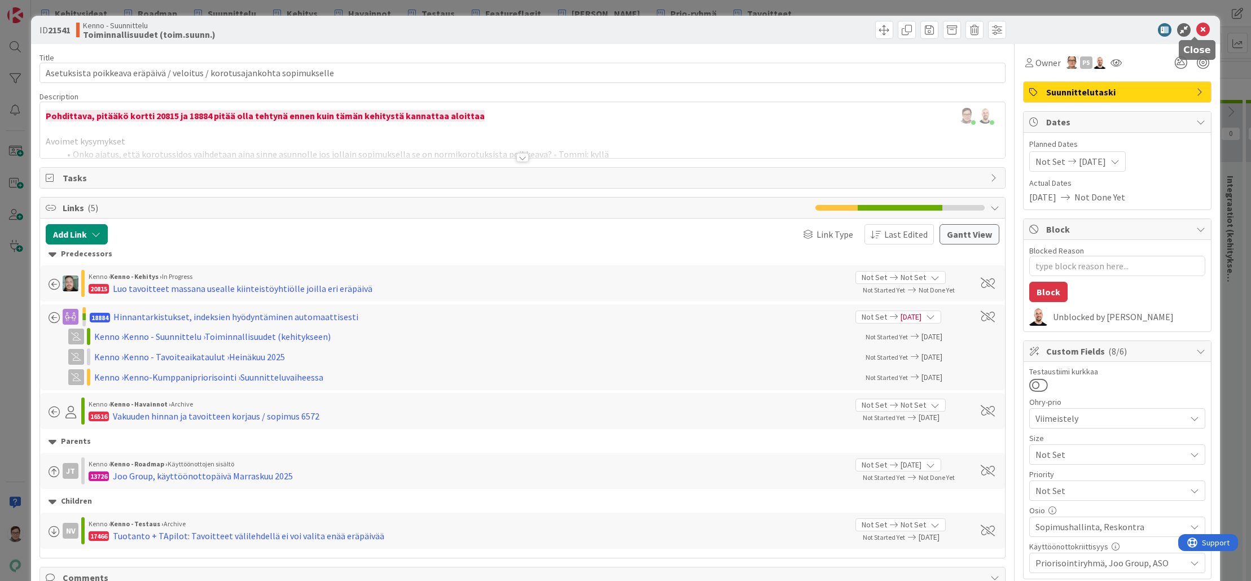
click at [1197, 30] on icon at bounding box center [1204, 30] width 14 height 14
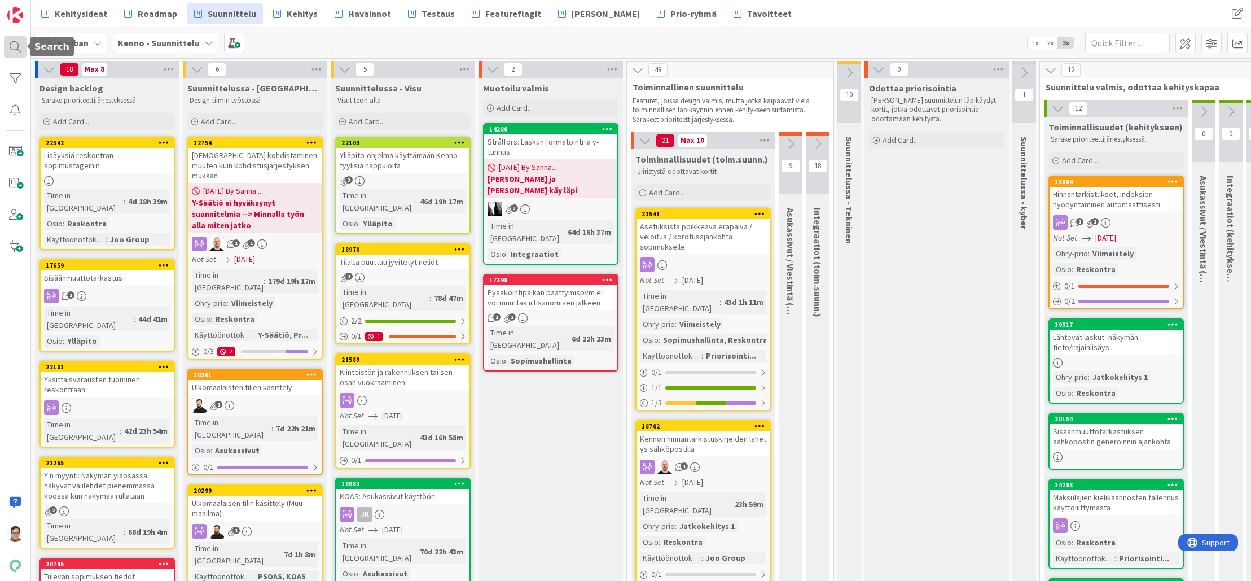
click at [16, 47] on div at bounding box center [15, 47] width 23 height 23
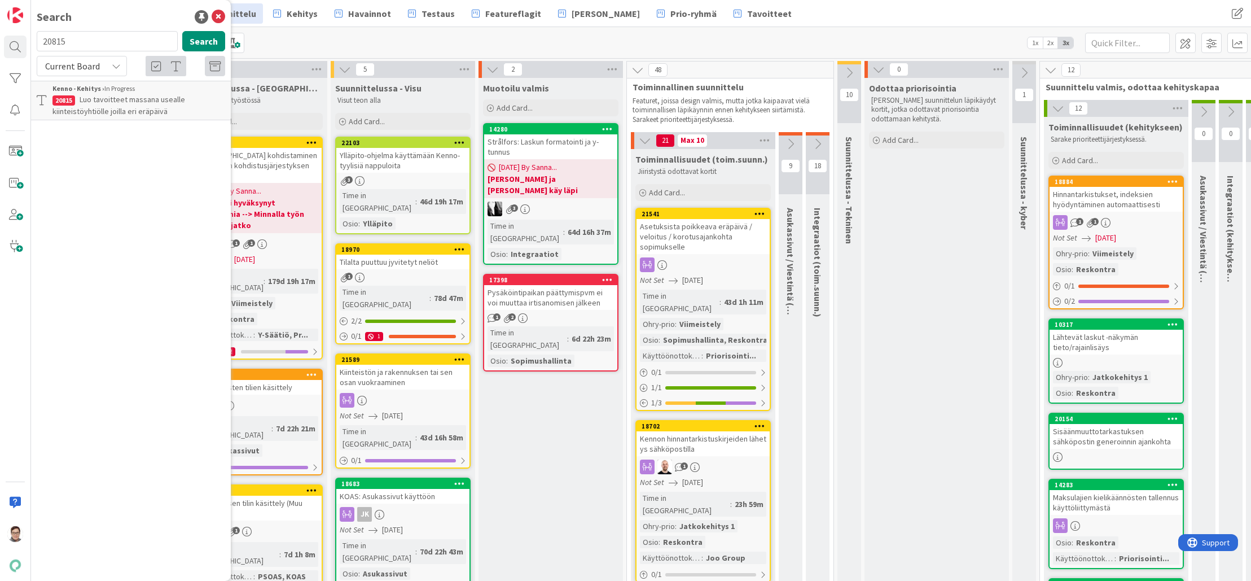
drag, startPoint x: 90, startPoint y: 43, endPoint x: 27, endPoint y: 32, distance: 63.6
click at [27, 32] on div "Search 20815 Search Current Board Kenno - Kehitys › In Progress 20815 Luo tavoi…" at bounding box center [15, 290] width 31 height 581
type input "18884"
click at [219, 13] on icon at bounding box center [219, 17] width 14 height 14
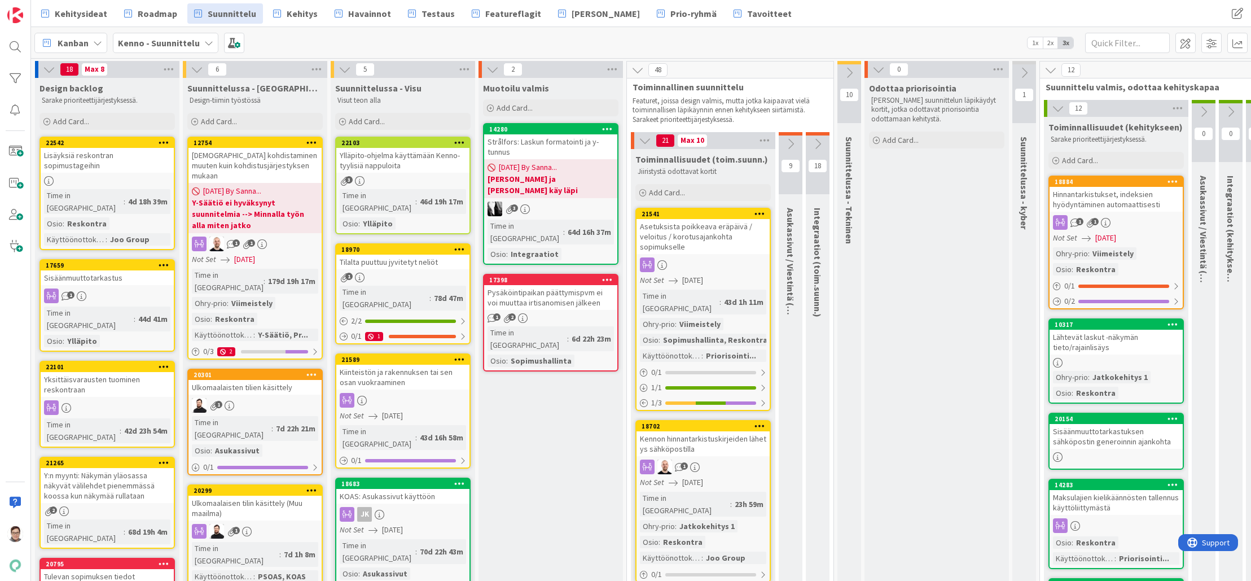
click at [716, 249] on div "Asetuksista poikkeava eräpäivä / veloitus / korotusajankohta sopimukselle" at bounding box center [703, 236] width 133 height 35
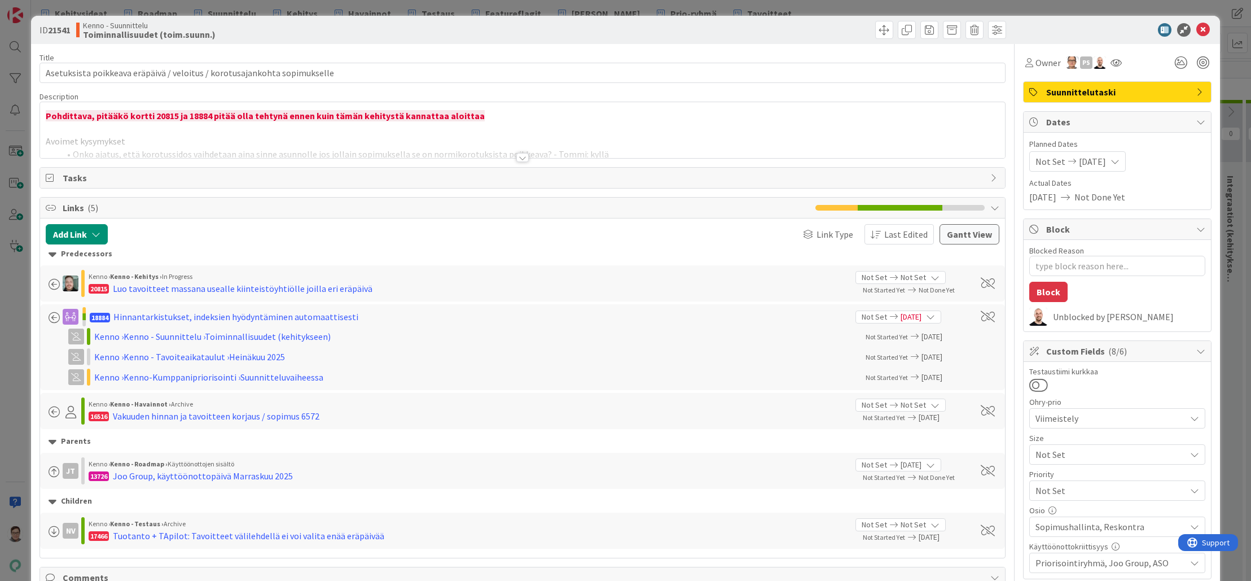
click at [518, 154] on div at bounding box center [522, 157] width 12 height 9
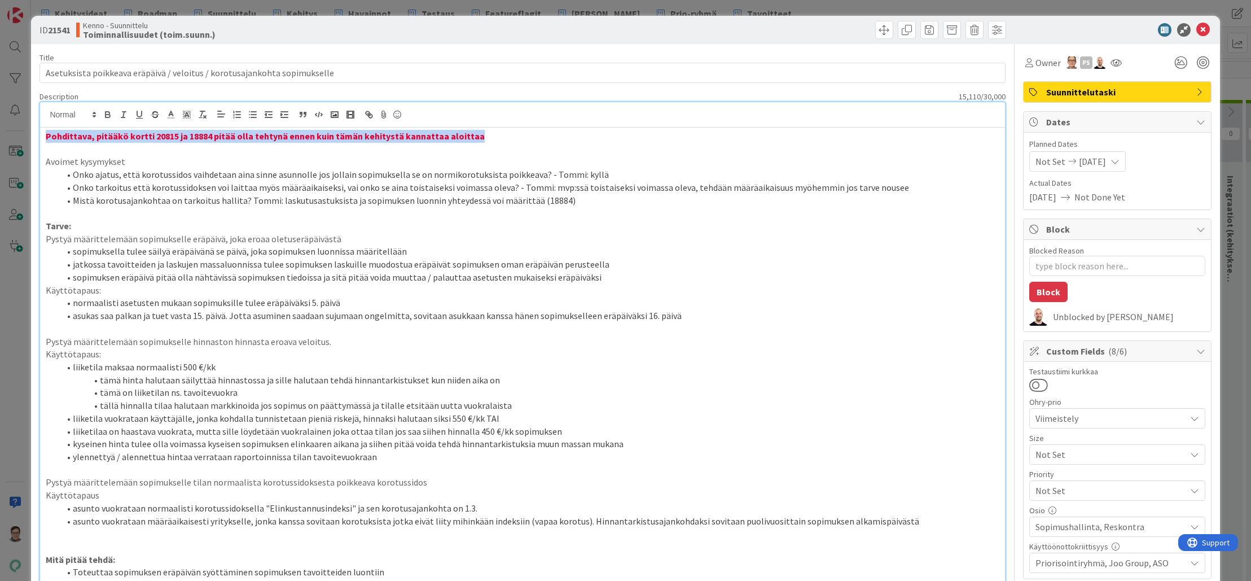
drag, startPoint x: 504, startPoint y: 136, endPoint x: -5, endPoint y: 111, distance: 509.7
click at [0, 111] on html "Kehitysideat Roadmap Suunnittelu Kehitys Havainnot Testaus Featureflagit Kenno …" at bounding box center [625, 290] width 1251 height 581
click at [572, 126] on div at bounding box center [522, 114] width 965 height 25
click at [568, 163] on p "Avoimet kysymykset" at bounding box center [522, 161] width 953 height 13
drag, startPoint x: 496, startPoint y: 139, endPoint x: 27, endPoint y: 131, distance: 469.1
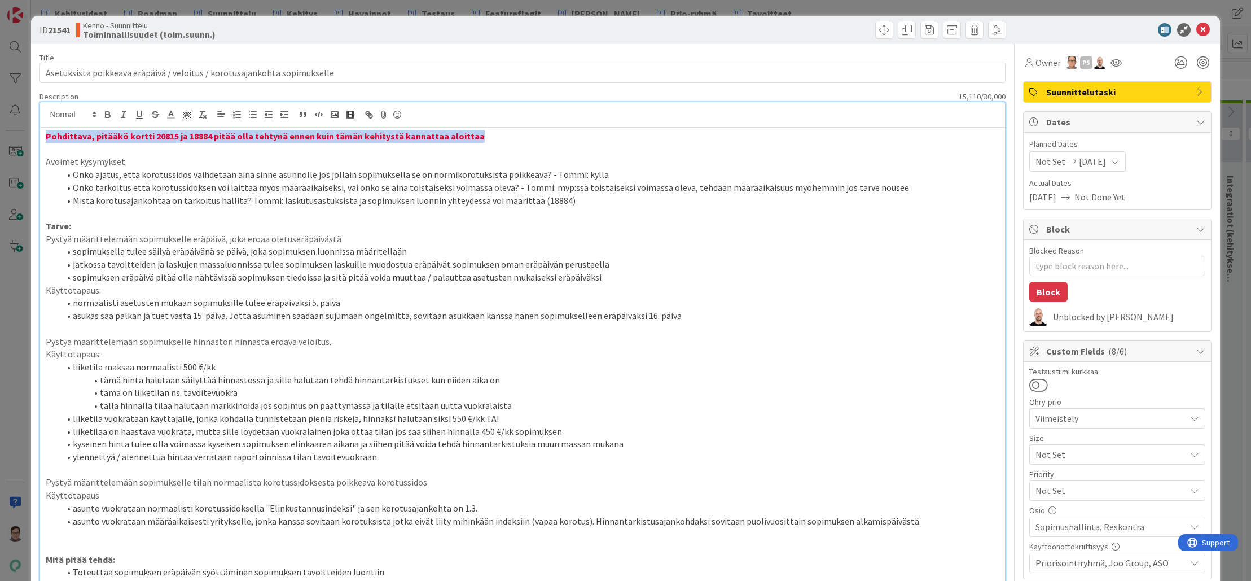
click at [27, 131] on div "ID 21541 Kenno - Suunnittelu Toiminnallisuudet (toim.suunn.) Title 73 / 128 Ase…" at bounding box center [625, 290] width 1251 height 581
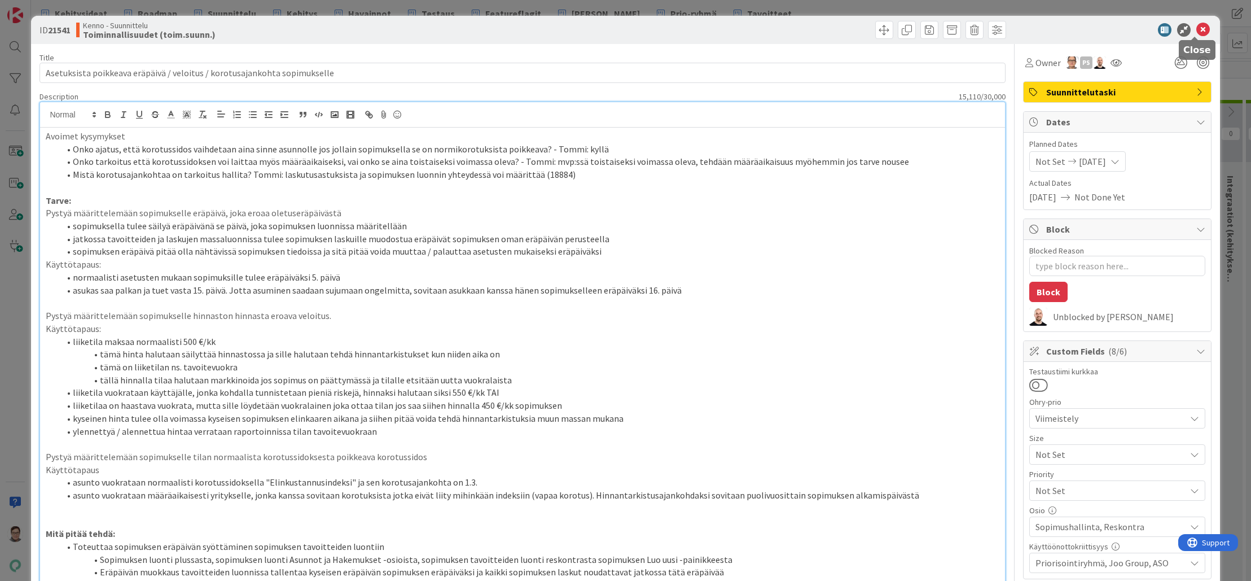
type textarea "x"
click at [1197, 31] on icon at bounding box center [1204, 30] width 14 height 14
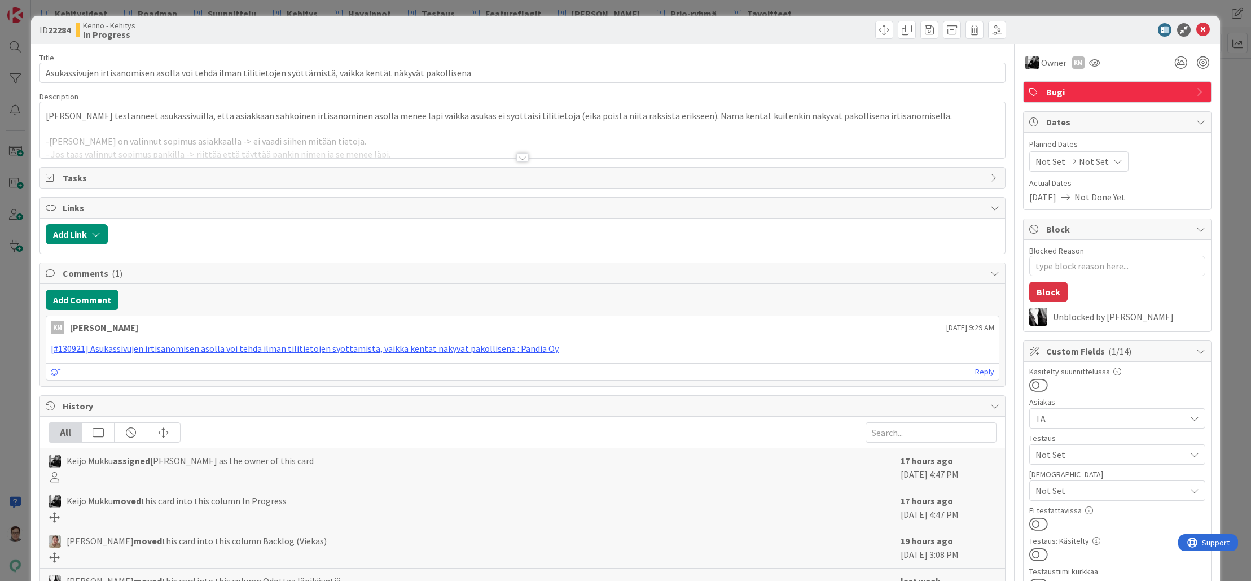
type textarea "x"
click at [523, 156] on div at bounding box center [522, 157] width 12 height 9
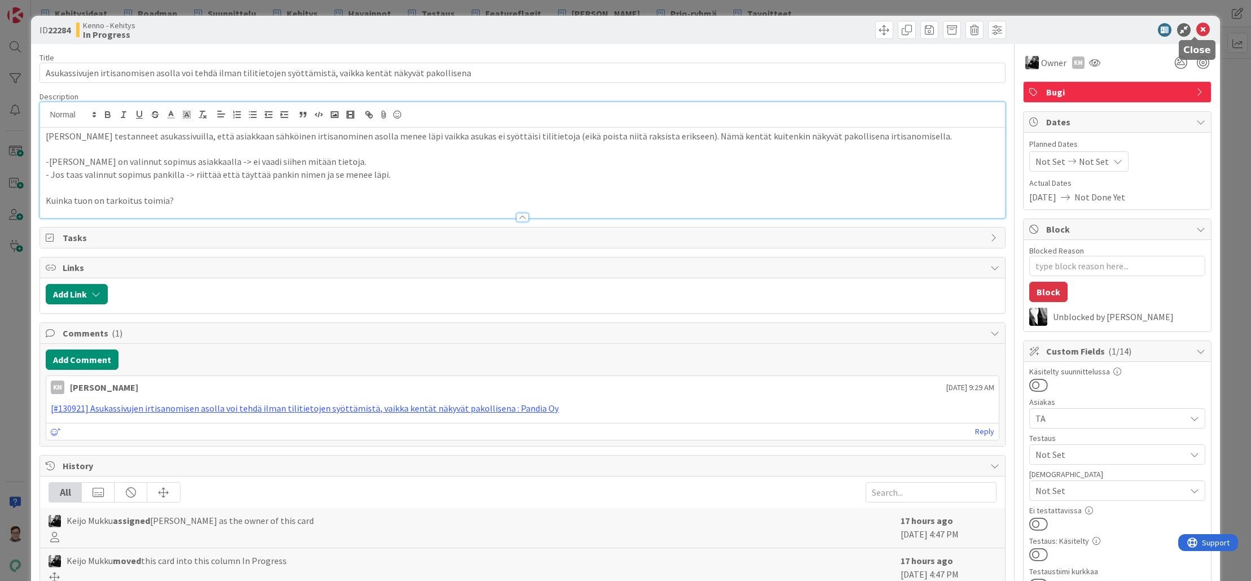
click at [1197, 28] on icon at bounding box center [1204, 30] width 14 height 14
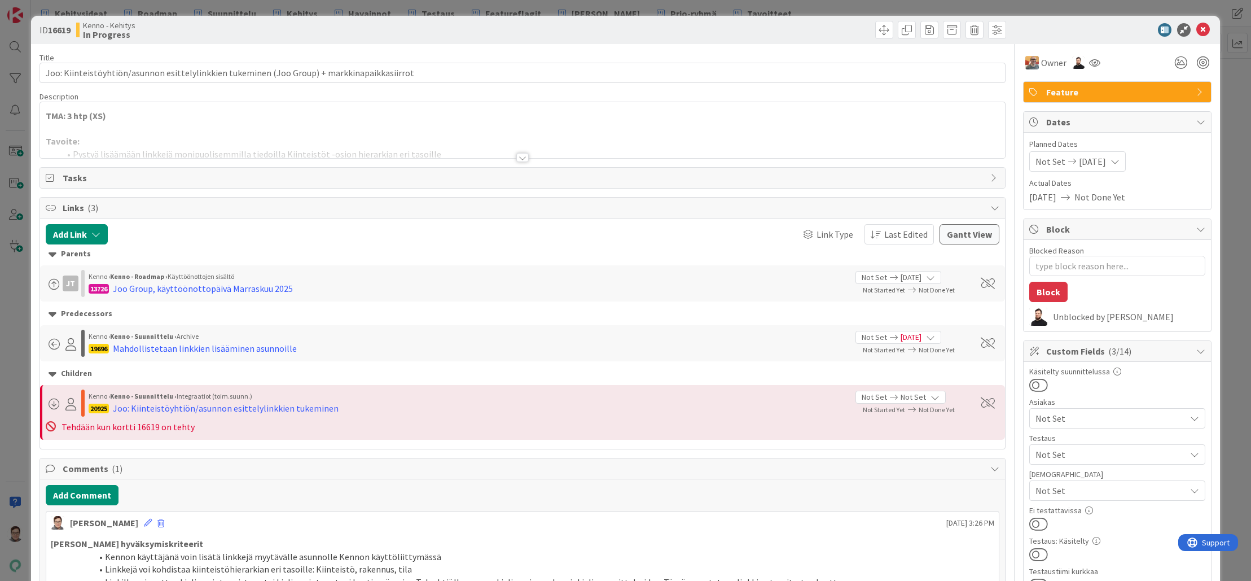
click at [518, 159] on div at bounding box center [522, 157] width 12 height 9
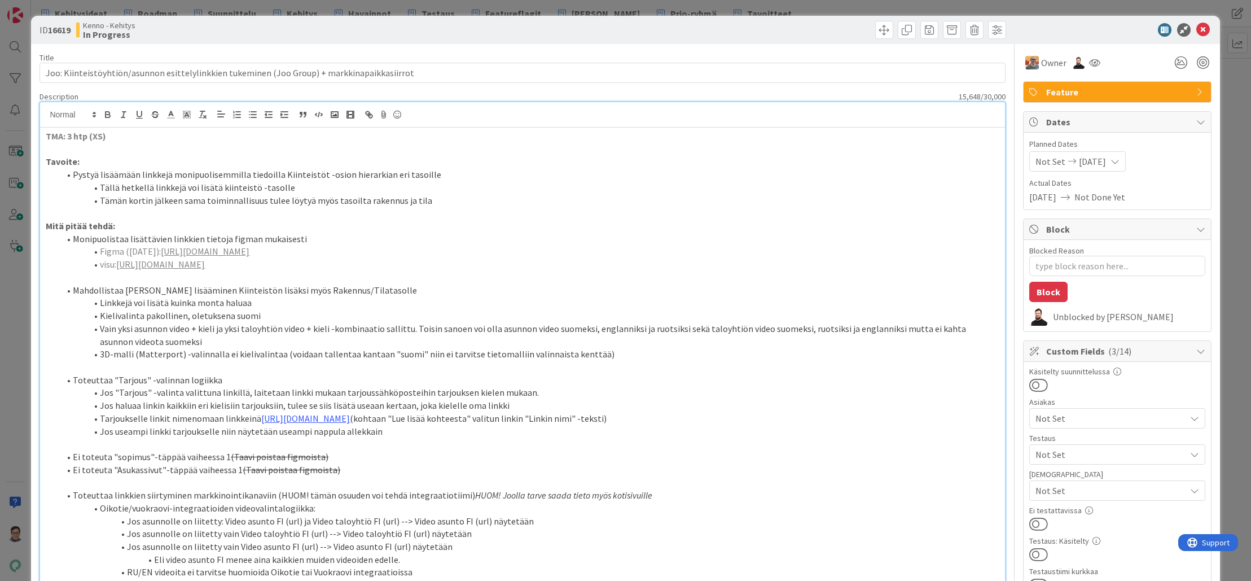
type textarea "x"
click at [1197, 32] on icon at bounding box center [1204, 30] width 14 height 14
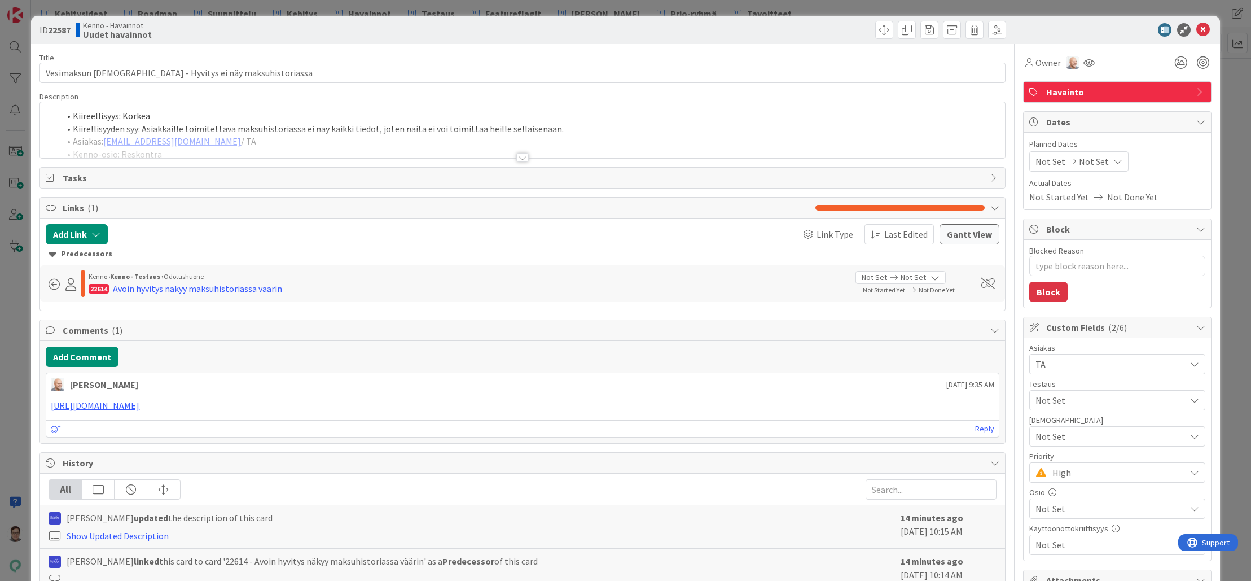
type textarea "x"
click at [522, 151] on div at bounding box center [522, 143] width 965 height 29
